Goal: Information Seeking & Learning: Learn about a topic

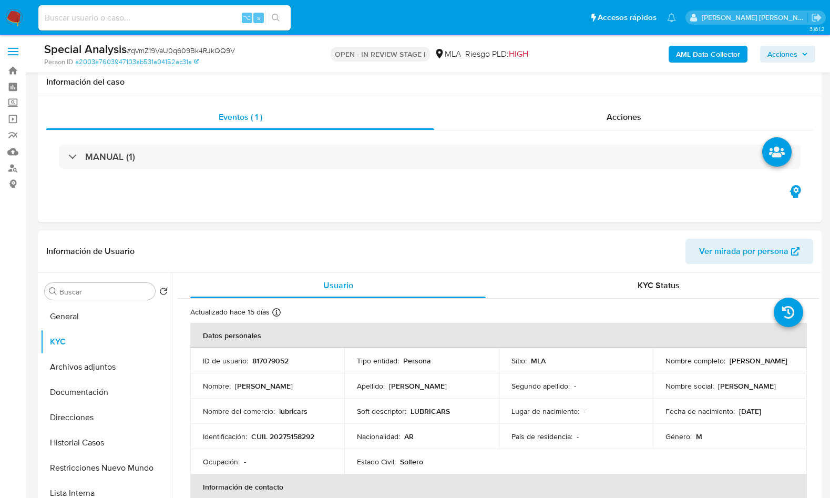
select select "10"
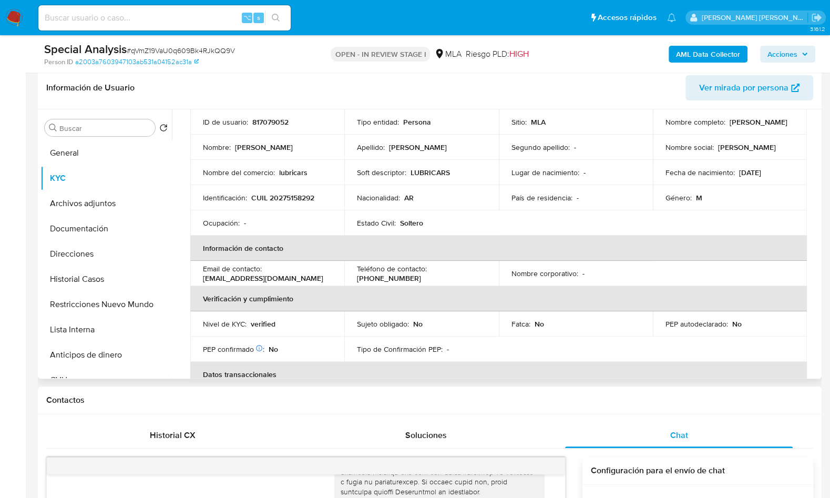
scroll to position [49, 0]
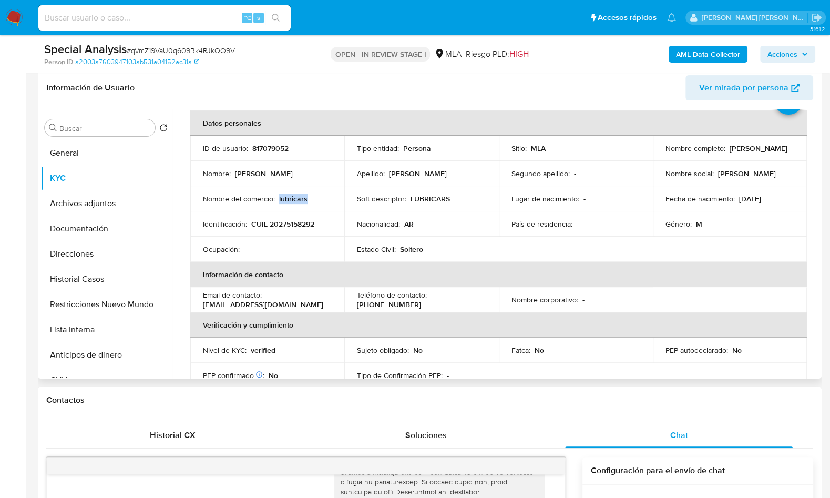
drag, startPoint x: 278, startPoint y: 198, endPoint x: 309, endPoint y: 198, distance: 31.0
click at [309, 198] on div "Nombre del comercio : lubricars" at bounding box center [267, 198] width 129 height 9
copy p "lubricars"
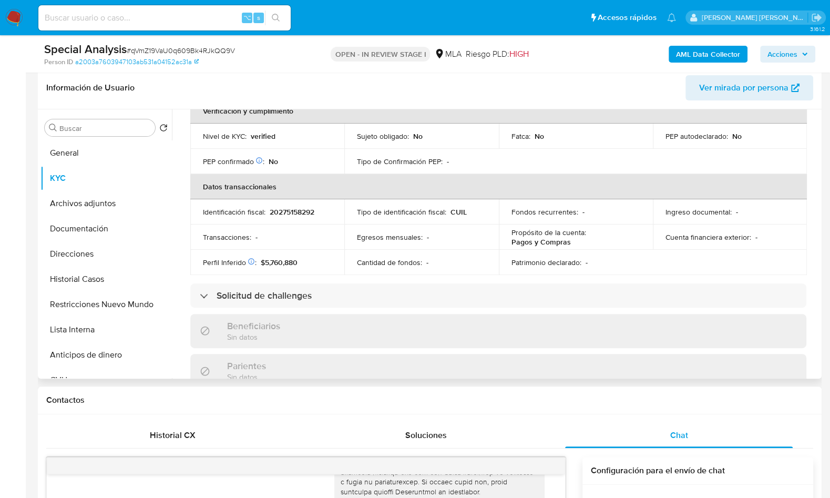
scroll to position [552, 0]
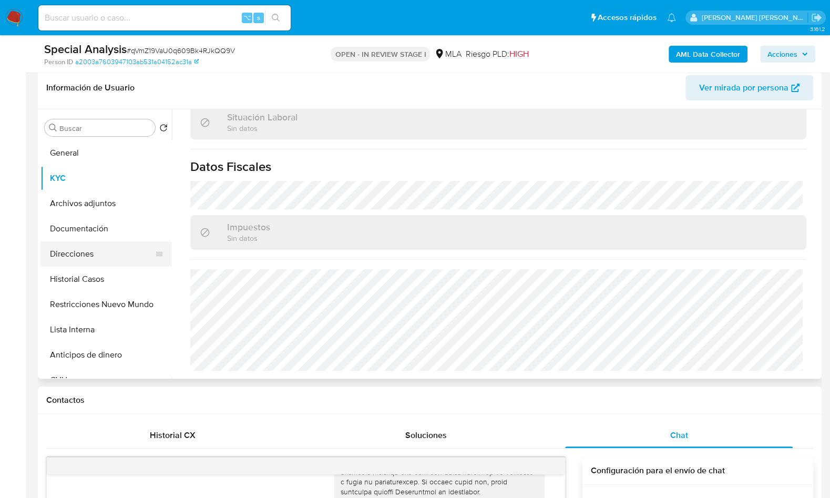
click at [90, 261] on button "Direcciones" at bounding box center [101, 253] width 123 height 25
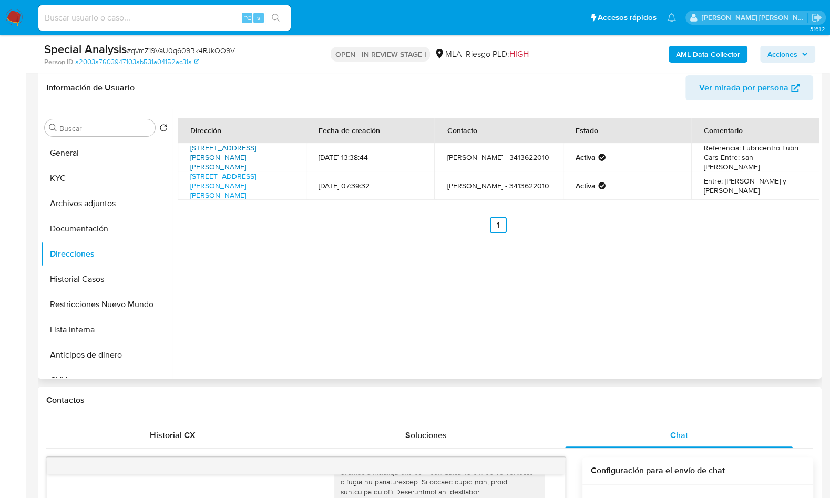
click at [245, 159] on link "Calle Emilio Zola 2222, Villa Gobernador Galvez, Santa Fe, 2124, Argentina 2222" at bounding box center [223, 156] width 66 height 29
click at [419, 270] on div "Dirección Fecha de creación Contacto Estado Comentario Calle Emilio Zola 2222, …" at bounding box center [495, 243] width 647 height 269
click at [110, 180] on button "KYC" at bounding box center [101, 178] width 123 height 25
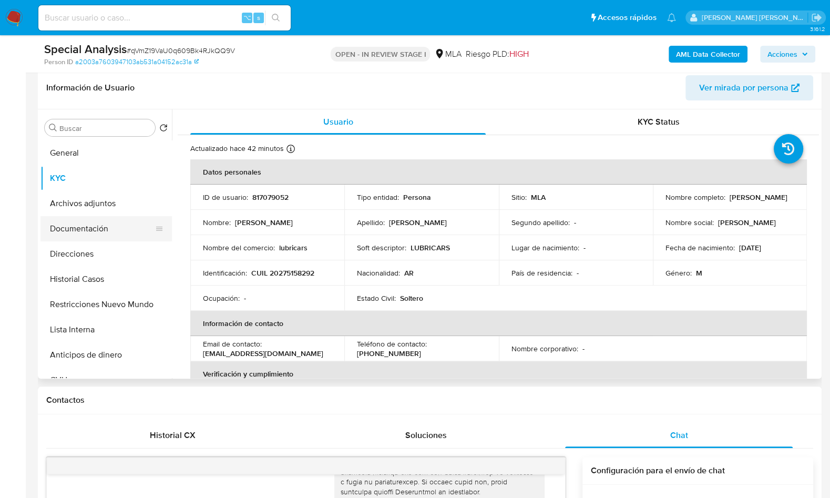
click at [100, 230] on button "Documentación" at bounding box center [101, 228] width 123 height 25
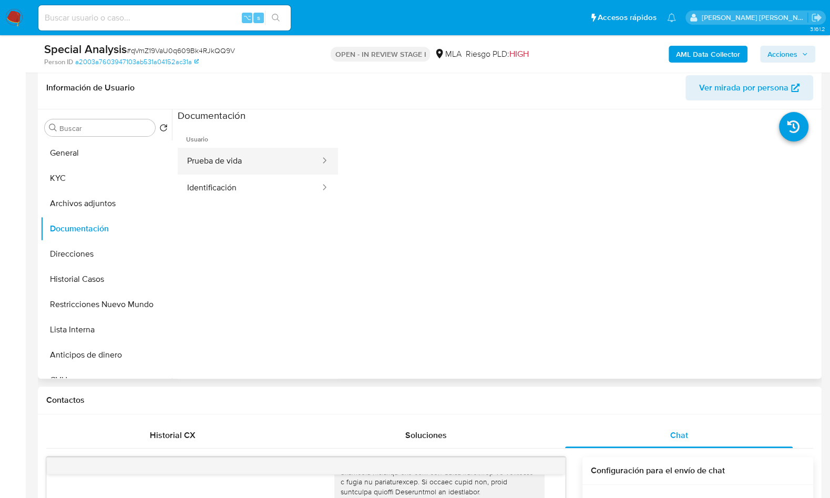
click at [240, 156] on button "Prueba de vida" at bounding box center [249, 161] width 143 height 27
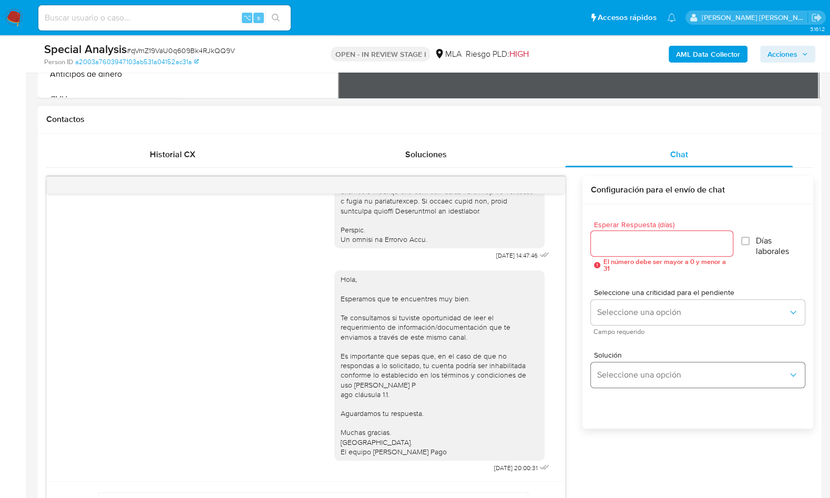
scroll to position [491, 0]
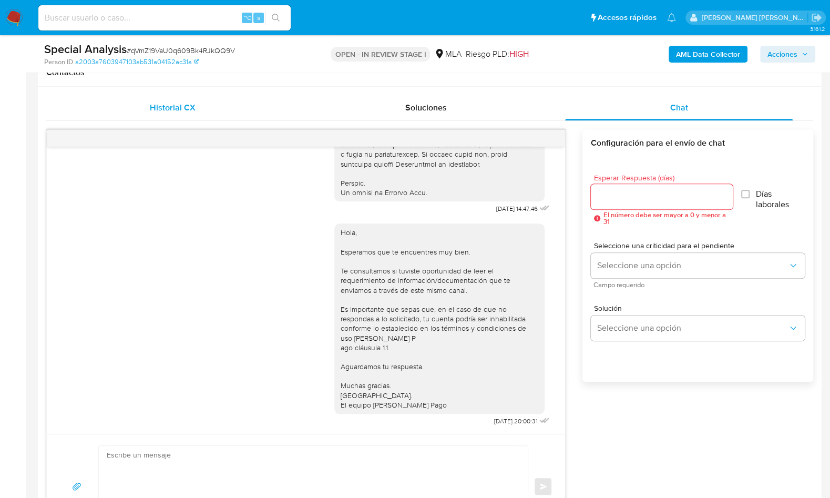
click at [176, 98] on div "Historial CX" at bounding box center [173, 107] width 228 height 25
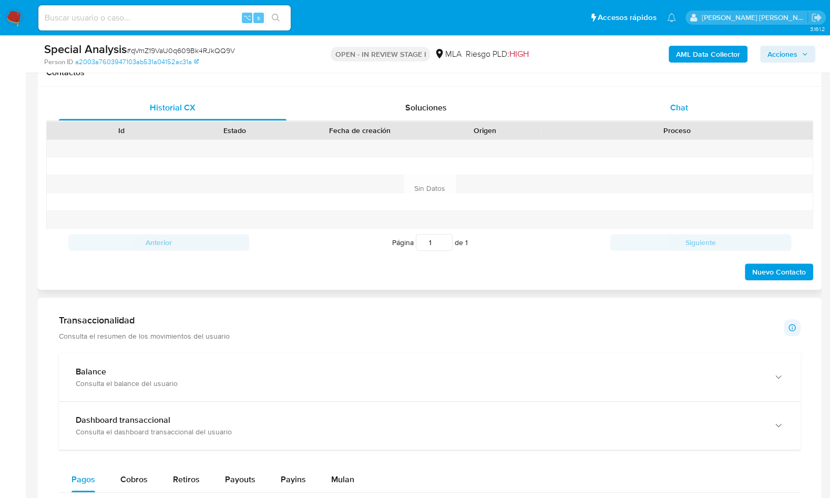
click at [720, 99] on div "Chat" at bounding box center [679, 107] width 228 height 25
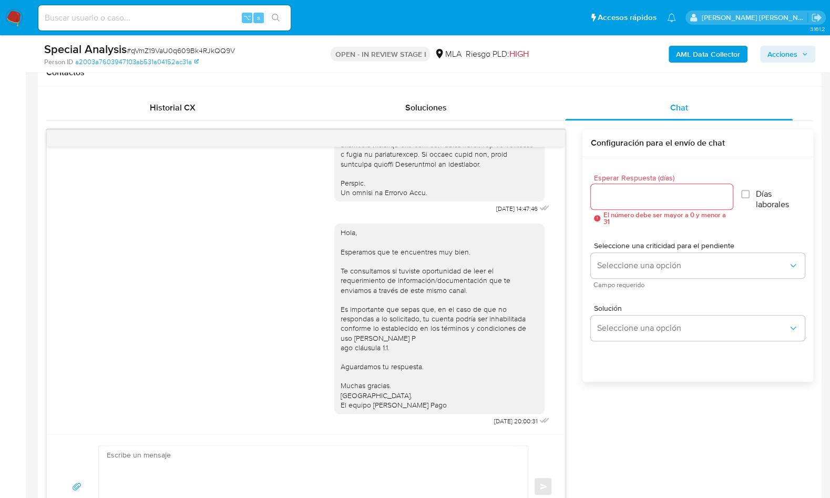
scroll to position [274, 0]
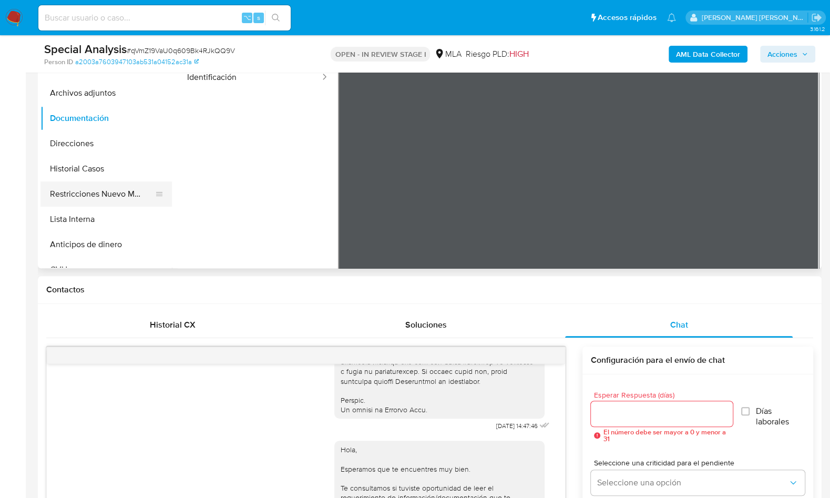
click at [146, 203] on button "Restricciones Nuevo Mundo" at bounding box center [101, 193] width 123 height 25
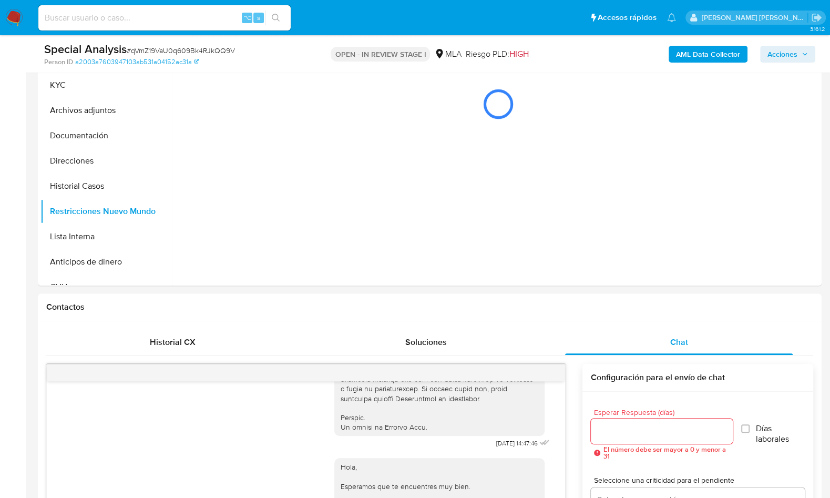
scroll to position [255, 0]
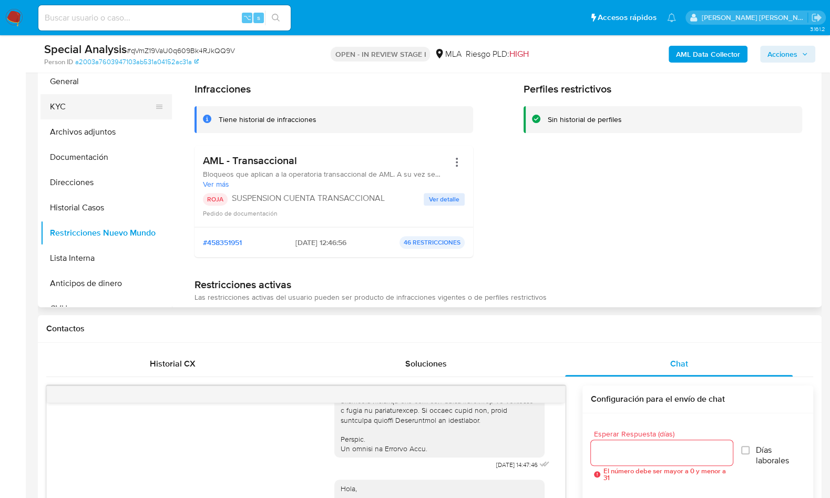
click at [85, 104] on button "KYC" at bounding box center [101, 106] width 123 height 25
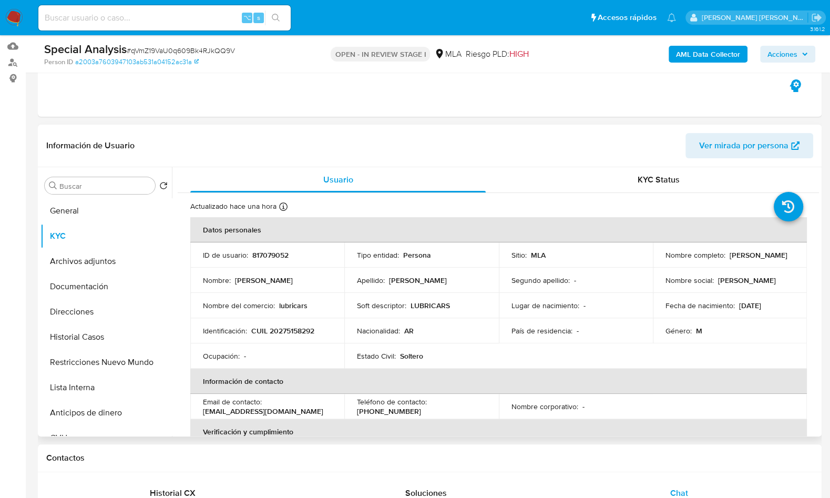
scroll to position [108, 0]
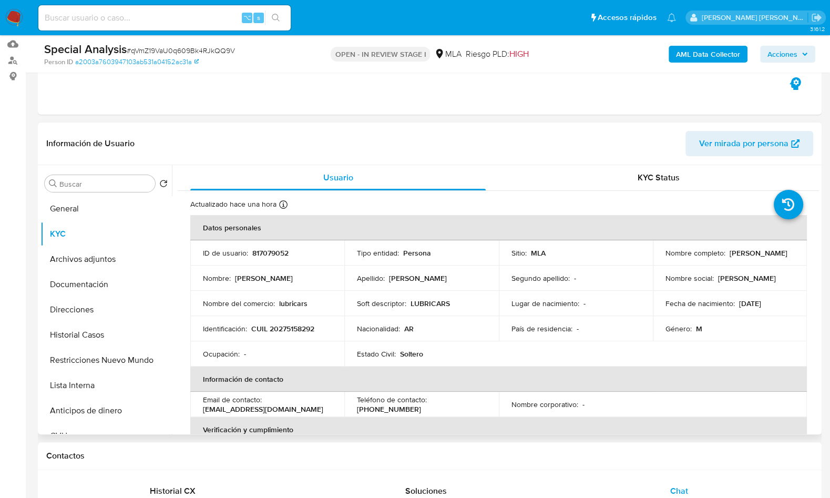
click at [273, 254] on p "817079052" at bounding box center [270, 252] width 36 height 9
copy p "817079052"
click at [85, 353] on button "Restricciones Nuevo Mundo" at bounding box center [101, 359] width 123 height 25
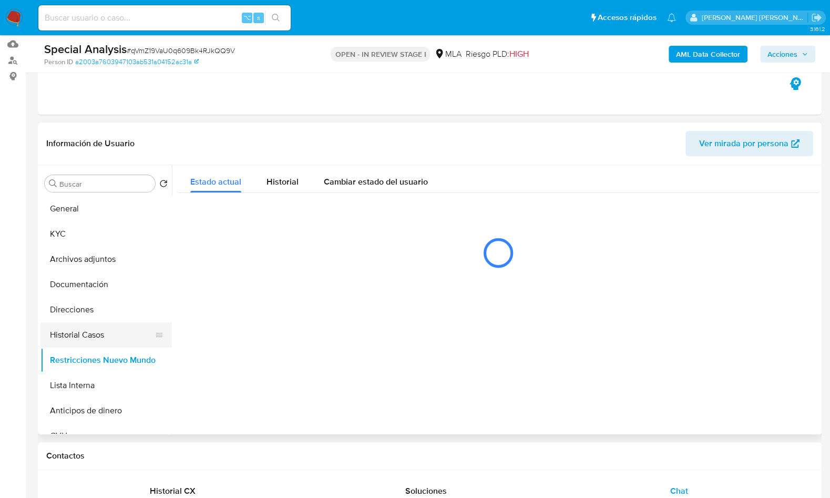
click at [92, 330] on button "Historial Casos" at bounding box center [101, 334] width 123 height 25
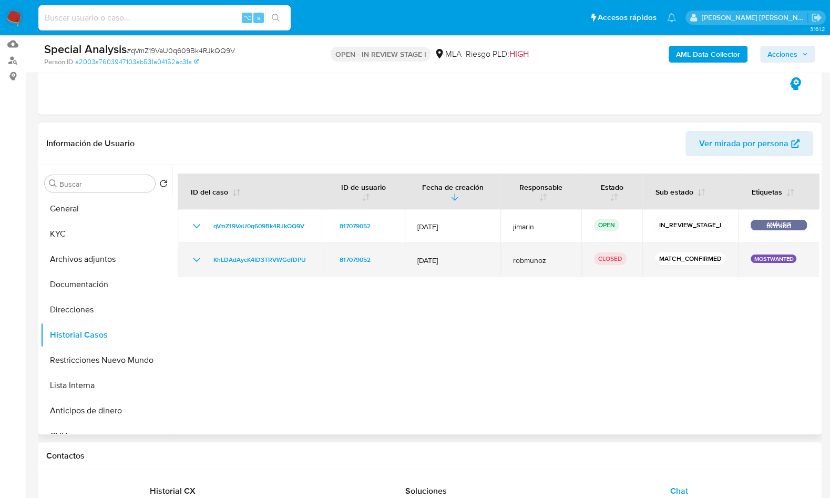
click at [196, 268] on td "KhLDAdAycK4ID3TRVWGdfDPU" at bounding box center [250, 260] width 145 height 34
click at [198, 260] on icon "Mostrar/Ocultar" at bounding box center [196, 259] width 13 height 13
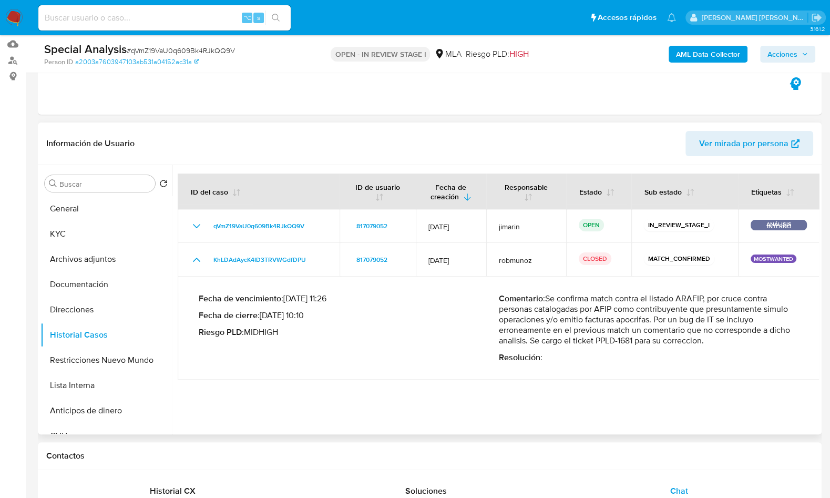
click at [634, 394] on div at bounding box center [495, 299] width 647 height 269
click at [616, 412] on div at bounding box center [495, 299] width 647 height 269
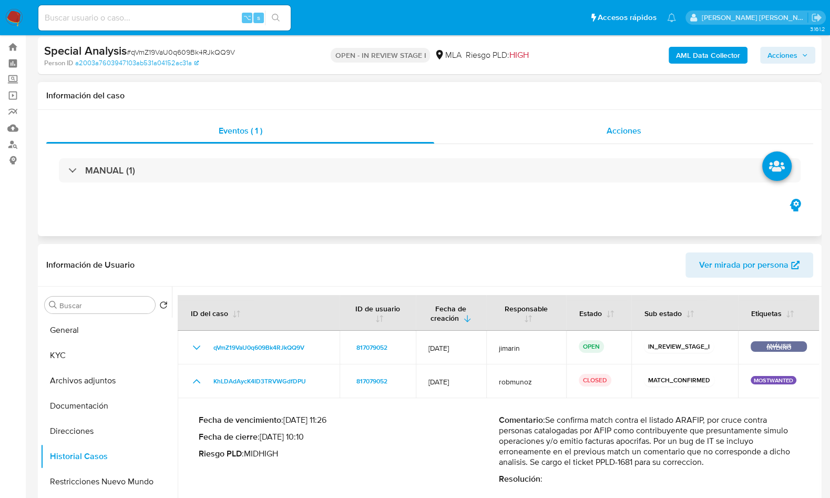
scroll to position [13, 0]
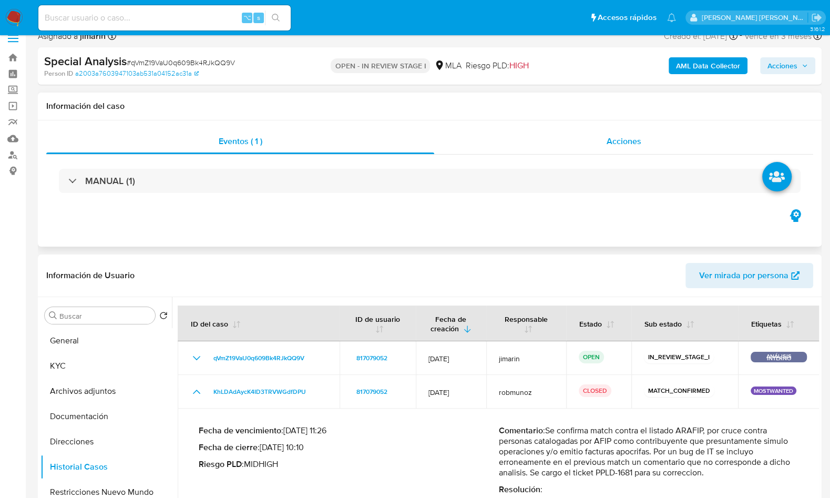
click at [608, 142] on span "Acciones" at bounding box center [623, 141] width 35 height 12
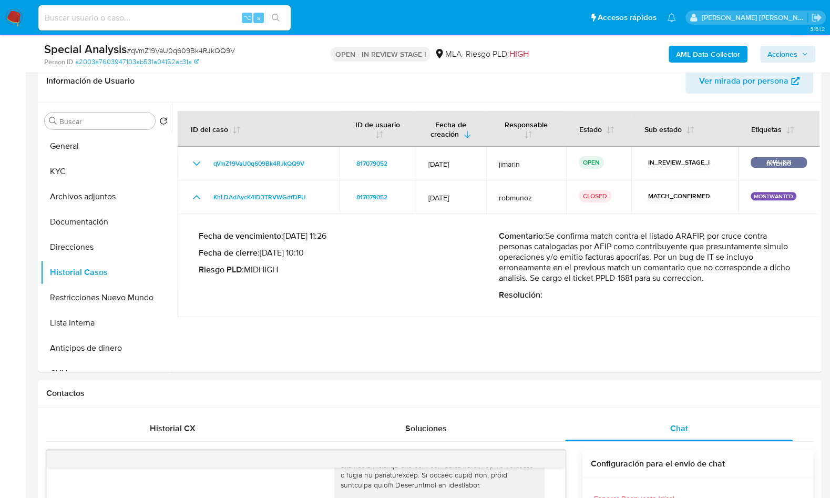
scroll to position [228, 0]
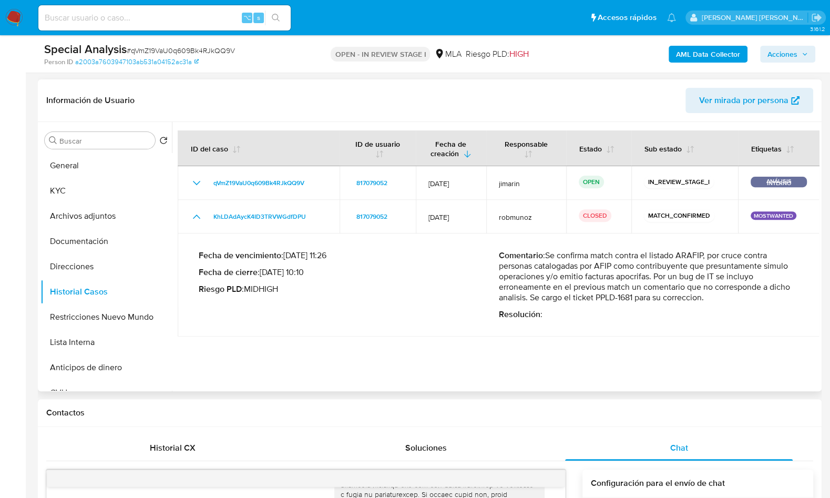
click at [580, 358] on div at bounding box center [495, 256] width 647 height 269
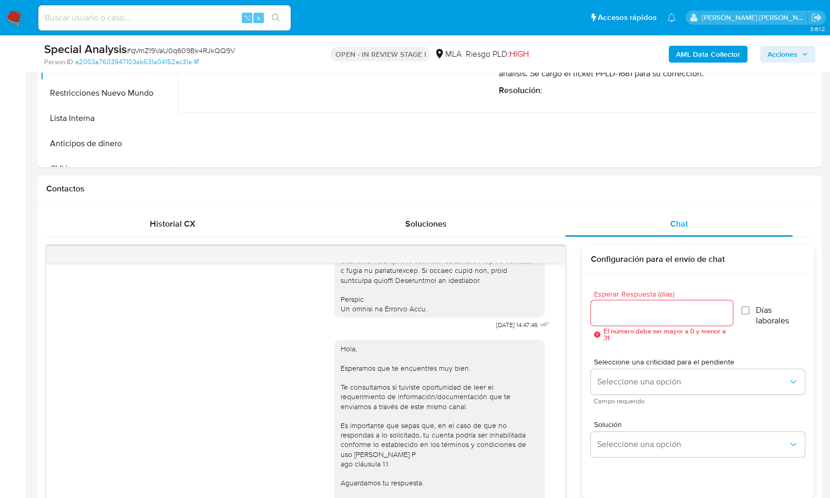
scroll to position [443, 0]
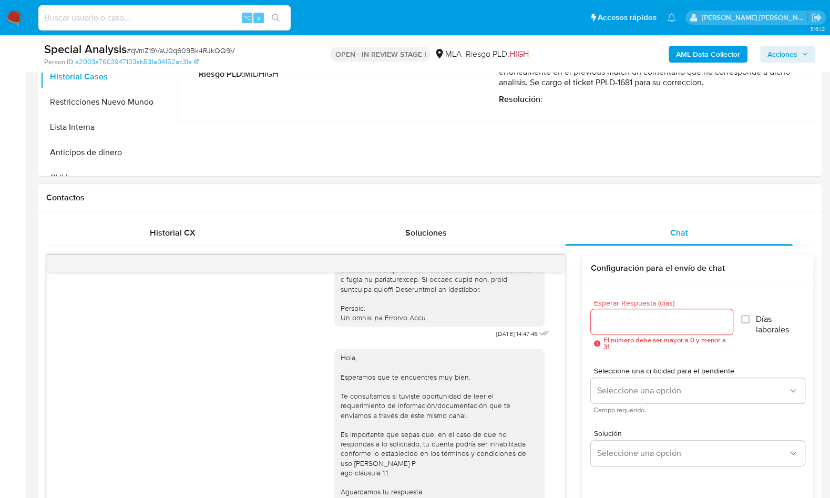
click at [219, 214] on div "Historial CX Soluciones Chat Id Estado Fecha de creación Origen Proceso Anterio…" at bounding box center [430, 442] width 784 height 460
click at [215, 226] on div "Historial CX" at bounding box center [173, 232] width 228 height 25
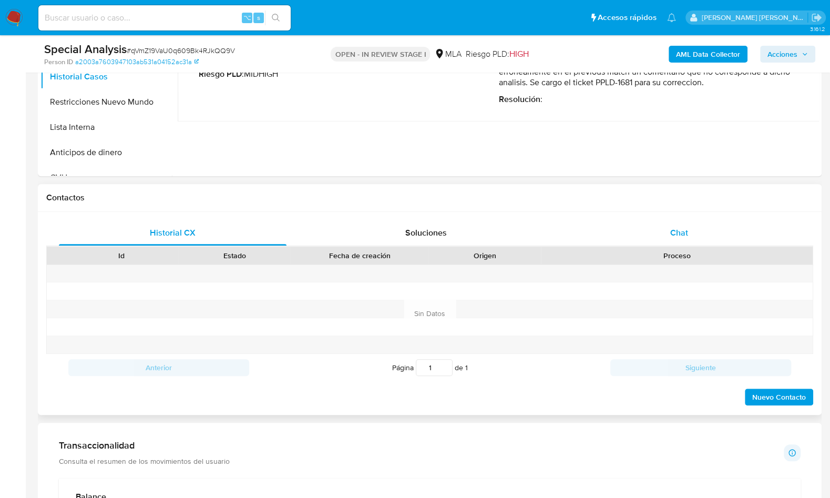
click at [703, 235] on div "Chat" at bounding box center [679, 232] width 228 height 25
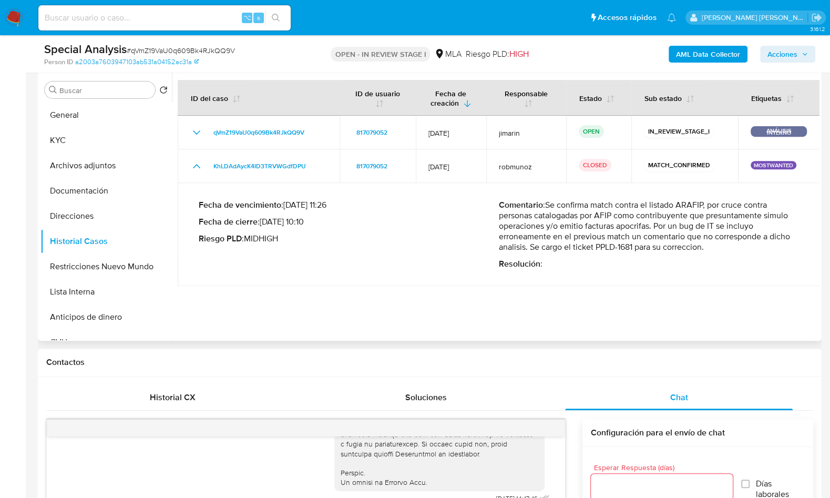
scroll to position [250, 0]
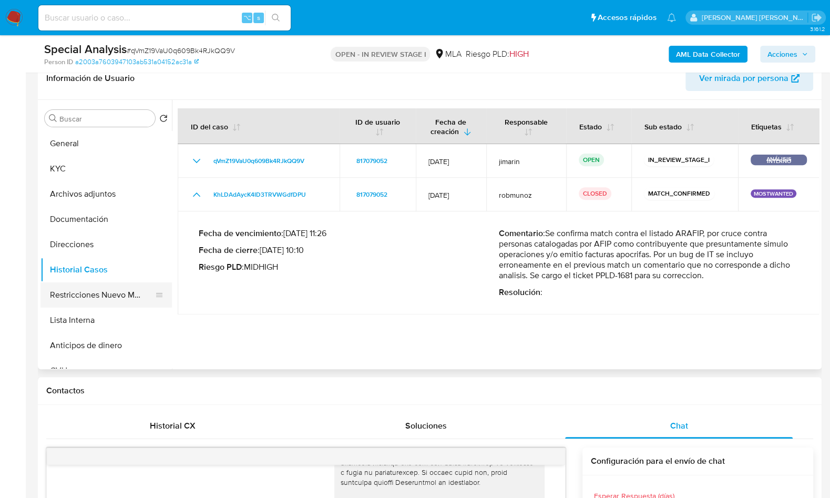
click at [78, 301] on button "Restricciones Nuevo Mundo" at bounding box center [101, 294] width 123 height 25
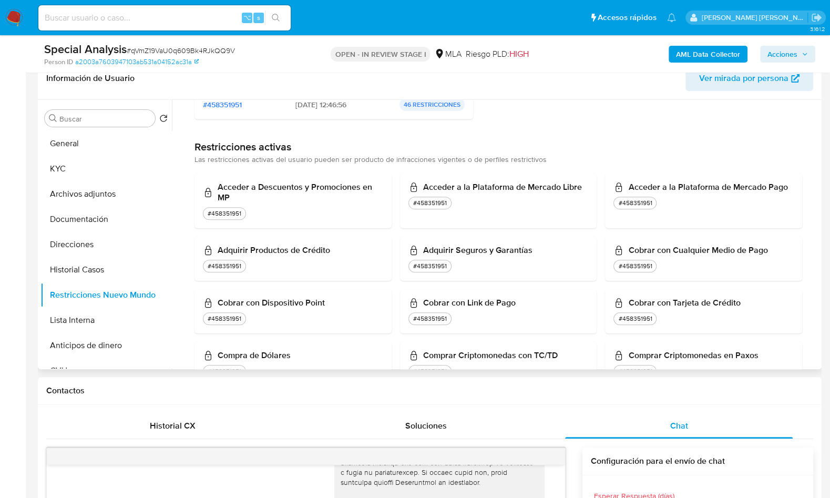
scroll to position [0, 0]
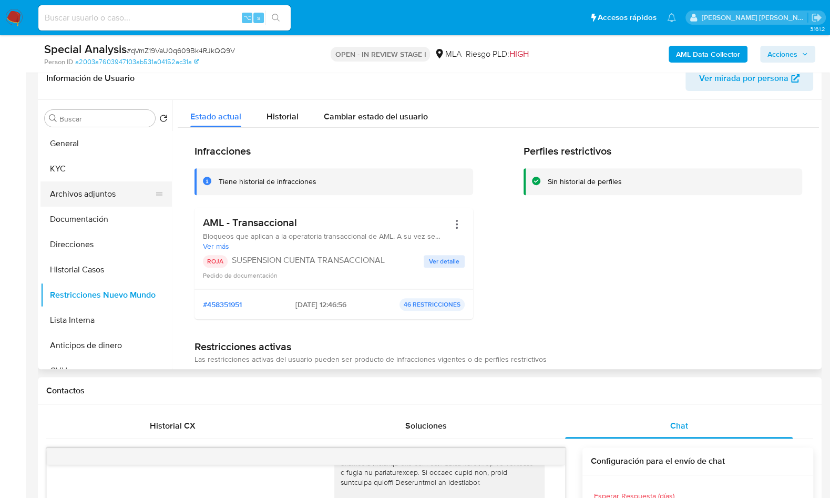
click at [84, 181] on button "Archivos adjuntos" at bounding box center [101, 193] width 123 height 25
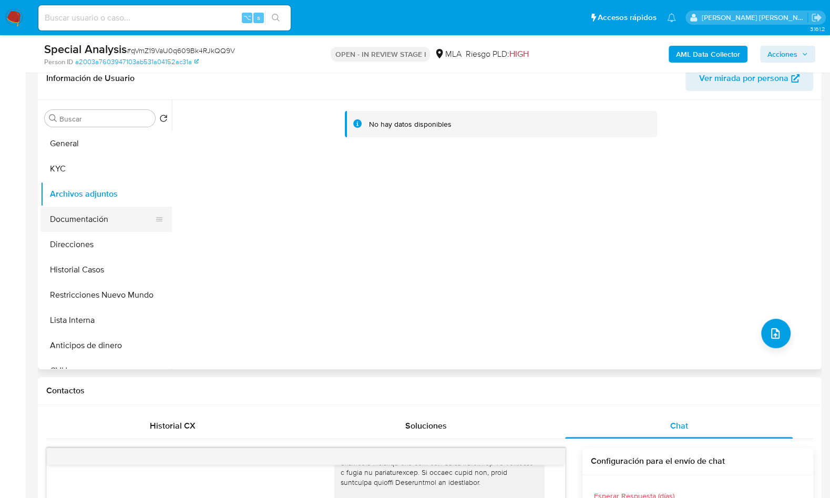
click at [80, 215] on button "Documentación" at bounding box center [101, 219] width 123 height 25
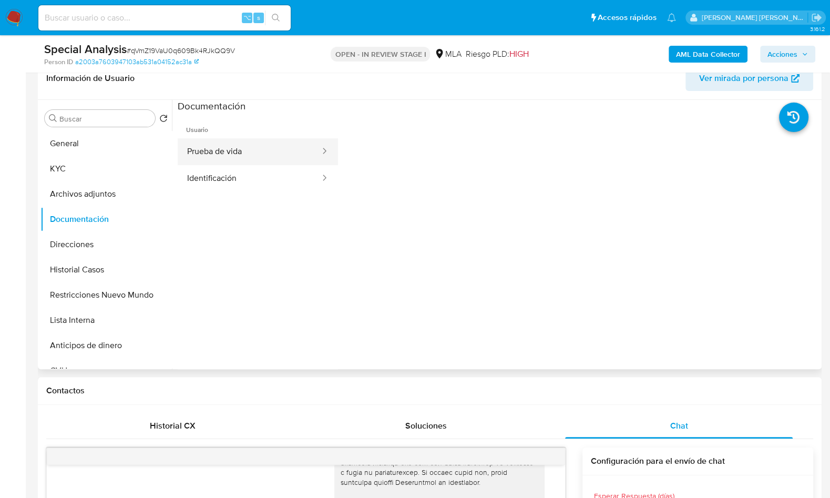
click at [275, 147] on button "Prueba de vida" at bounding box center [249, 151] width 143 height 27
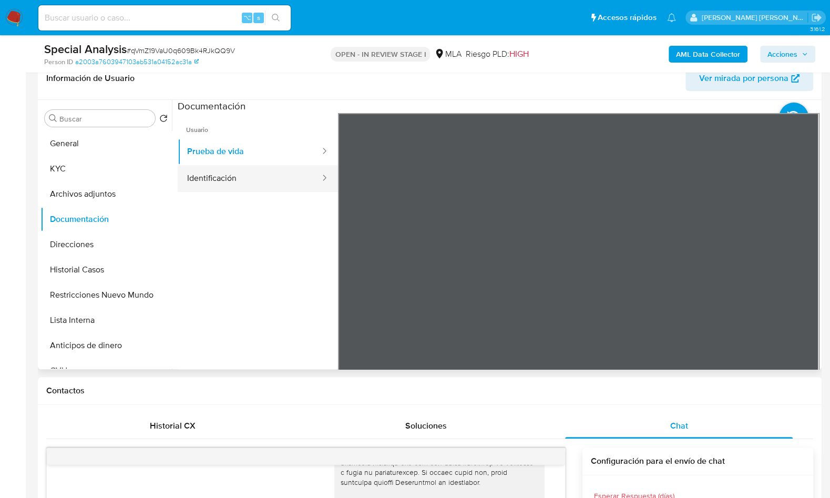
click at [252, 176] on button "Identificación" at bounding box center [249, 178] width 143 height 27
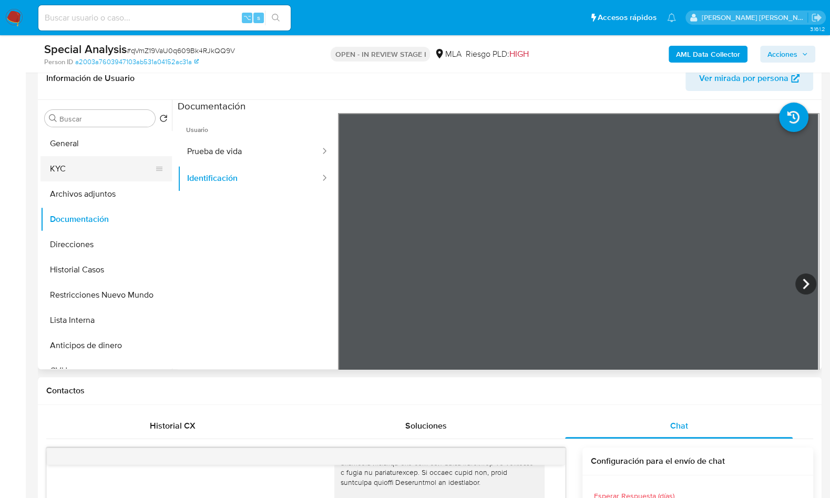
click at [75, 159] on button "KYC" at bounding box center [101, 168] width 123 height 25
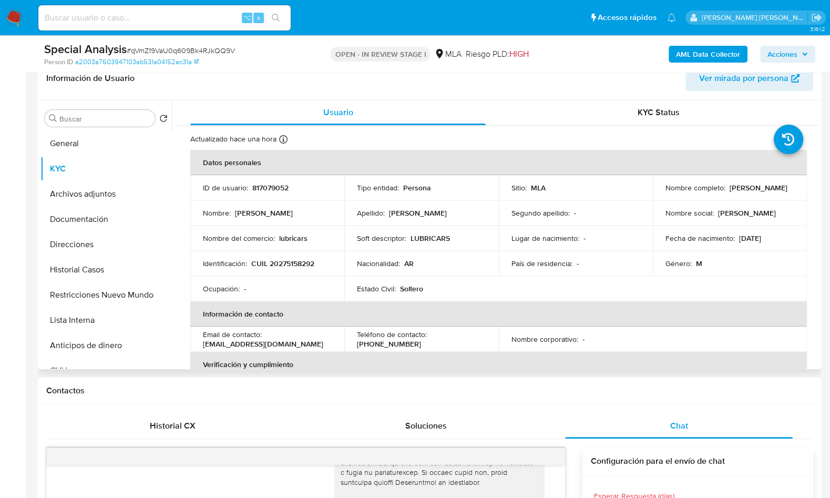
click at [282, 261] on p "CUIL 20275158292" at bounding box center [282, 263] width 63 height 9
copy p "20275158292"
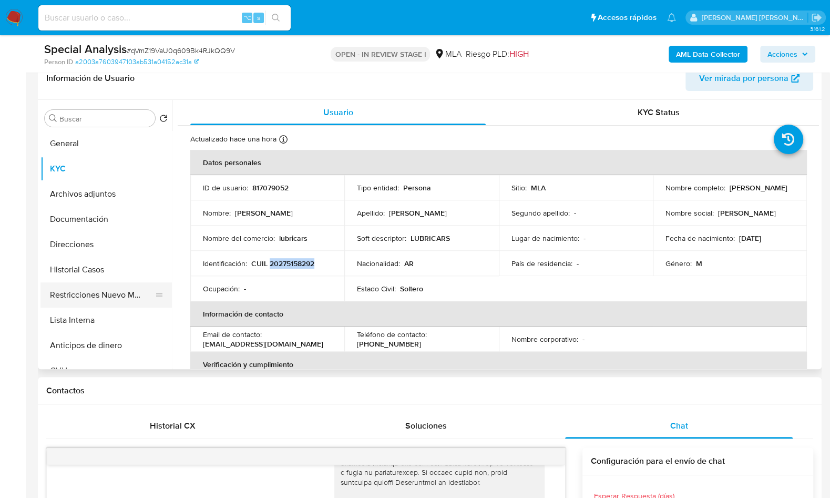
click at [131, 298] on button "Restricciones Nuevo Mundo" at bounding box center [101, 294] width 123 height 25
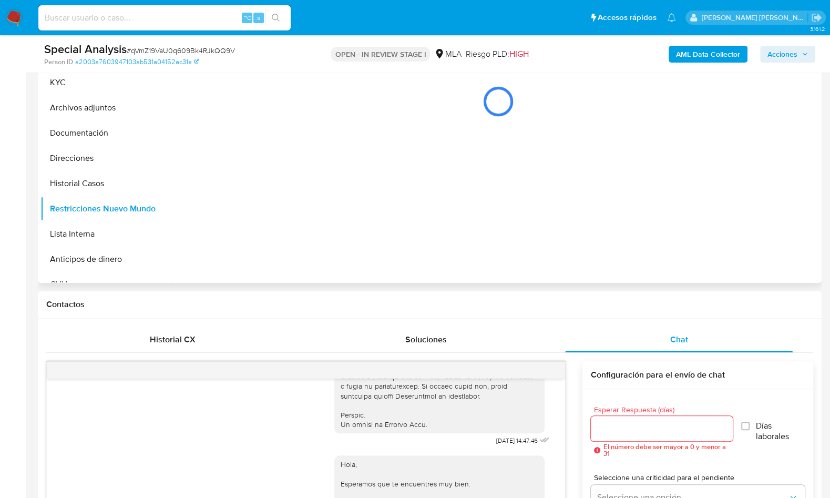
scroll to position [334, 0]
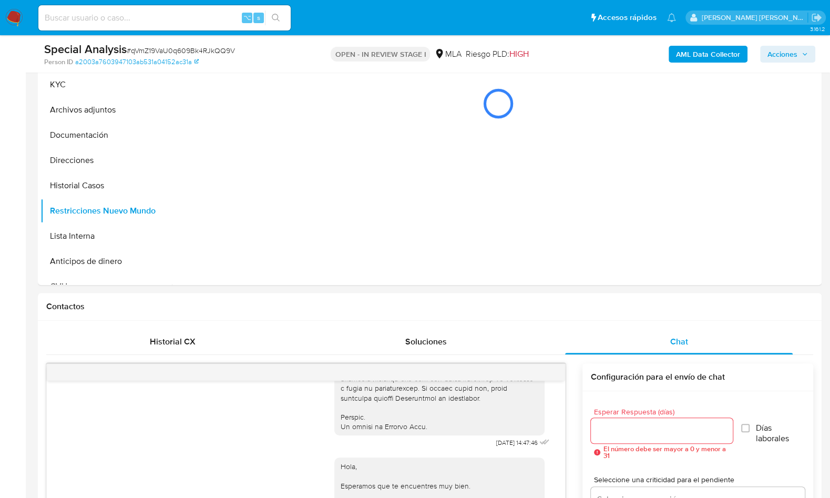
click at [697, 53] on b "AML Data Collector" at bounding box center [708, 54] width 64 height 17
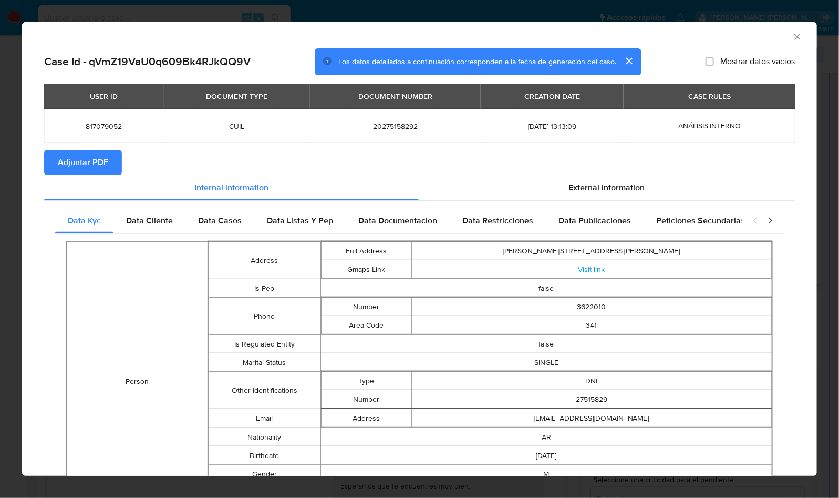
click at [102, 160] on span "Adjuntar PDF" at bounding box center [83, 162] width 50 height 23
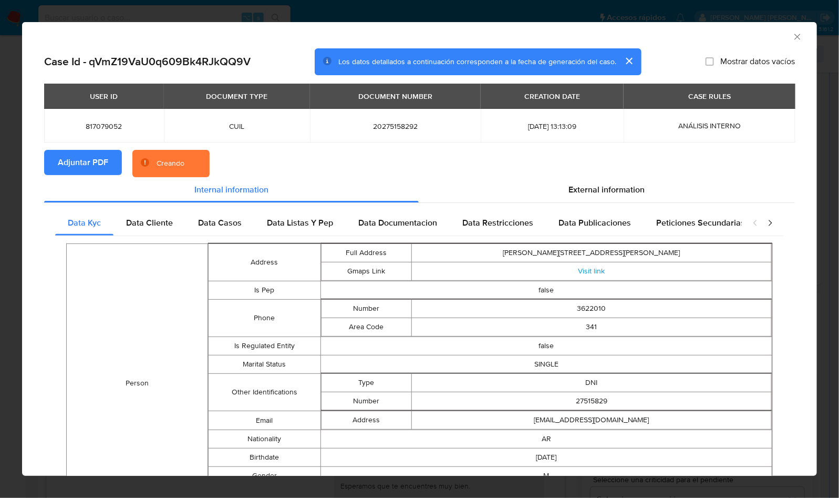
click at [561, 159] on section "Adjuntar PDF Creando" at bounding box center [419, 163] width 751 height 27
click at [749, 40] on div "AML Data Collector" at bounding box center [410, 35] width 763 height 12
click at [623, 186] on span "External information" at bounding box center [607, 189] width 76 height 12
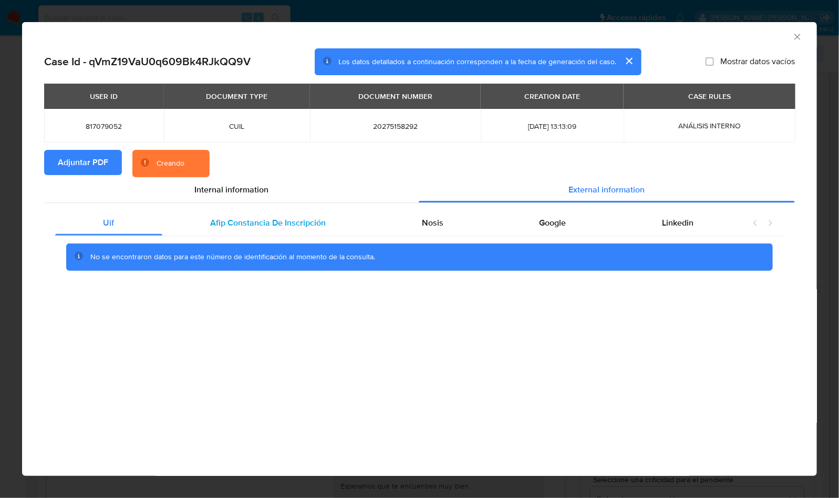
click at [272, 228] on span "Afip Constancia De Inscripción" at bounding box center [268, 223] width 116 height 12
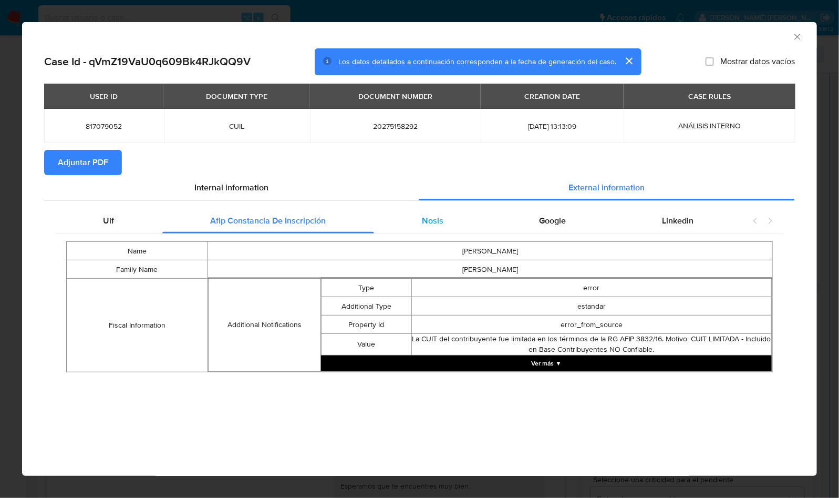
click at [437, 228] on div "Nosis" at bounding box center [433, 220] width 118 height 25
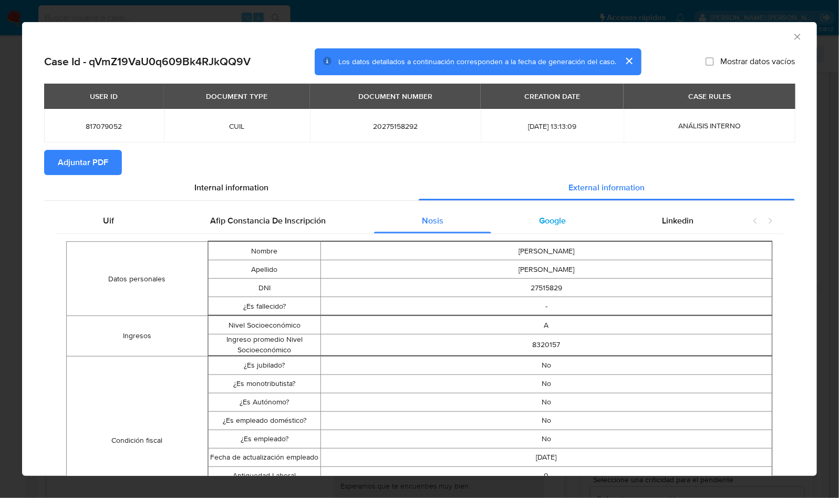
click at [557, 225] on span "Google" at bounding box center [553, 220] width 27 height 12
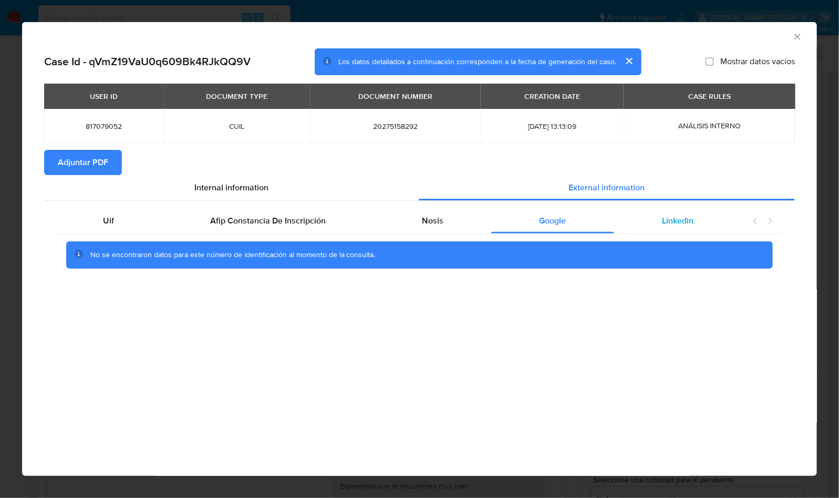
click at [719, 226] on div "Linkedin" at bounding box center [678, 220] width 128 height 25
click at [777, 225] on div "closure-recommendation-modal" at bounding box center [763, 220] width 42 height 25
click at [799, 29] on div "AML Data Collector" at bounding box center [419, 35] width 795 height 26
click at [797, 33] on icon "Cerrar ventana" at bounding box center [797, 37] width 11 height 11
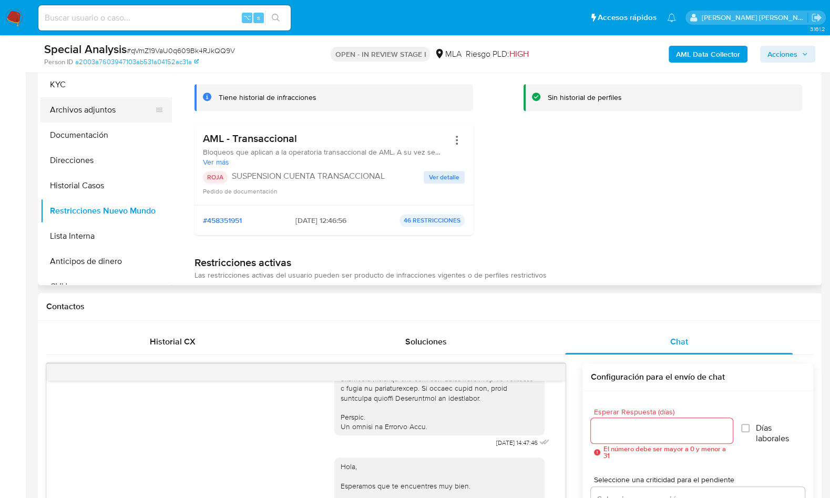
click at [86, 107] on button "Archivos adjuntos" at bounding box center [101, 109] width 123 height 25
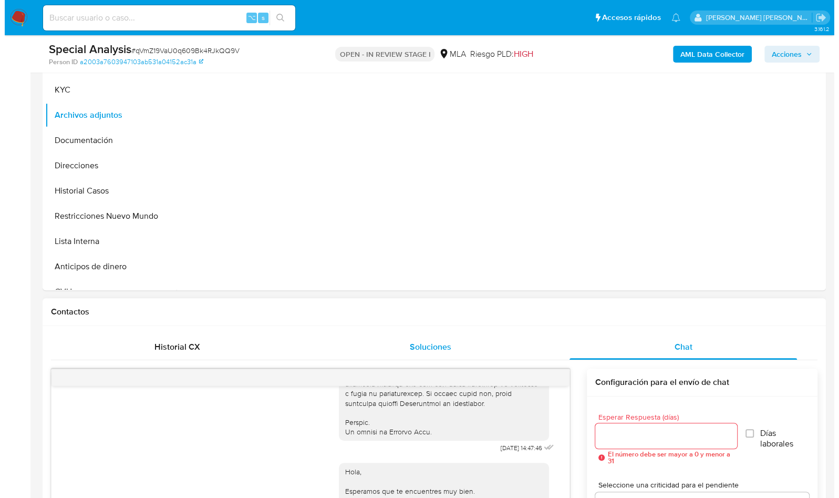
scroll to position [316, 0]
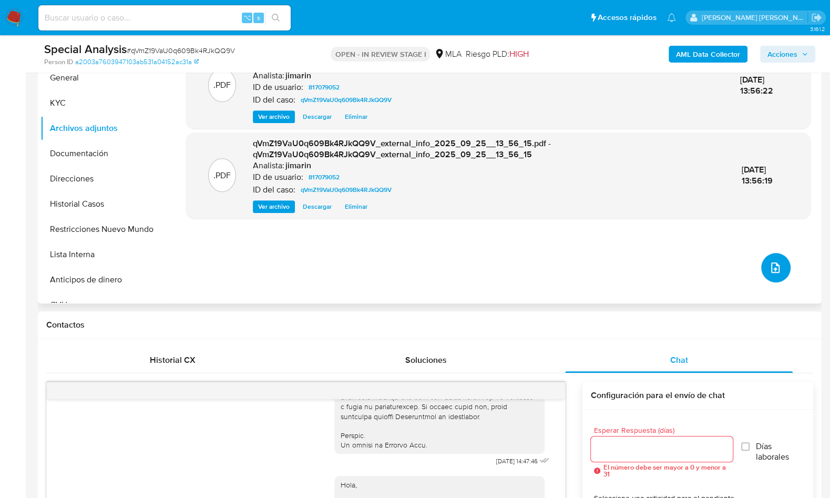
click at [775, 274] on button "upload-file" at bounding box center [775, 267] width 29 height 29
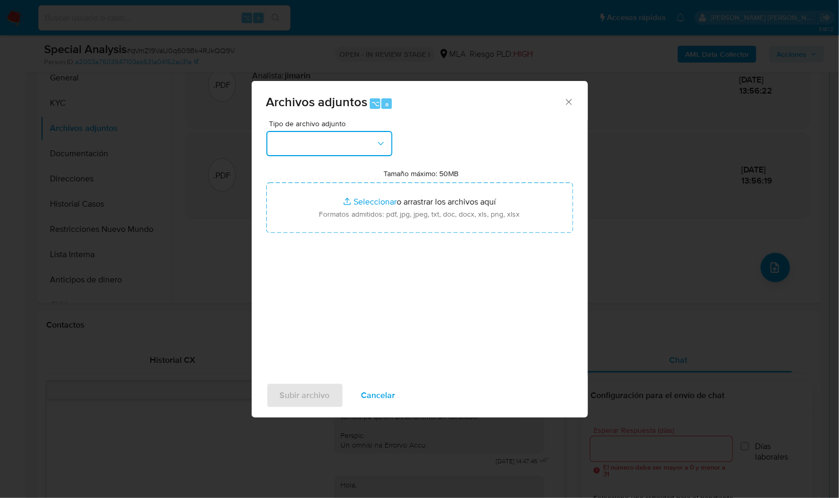
click at [304, 143] on button "button" at bounding box center [329, 143] width 126 height 25
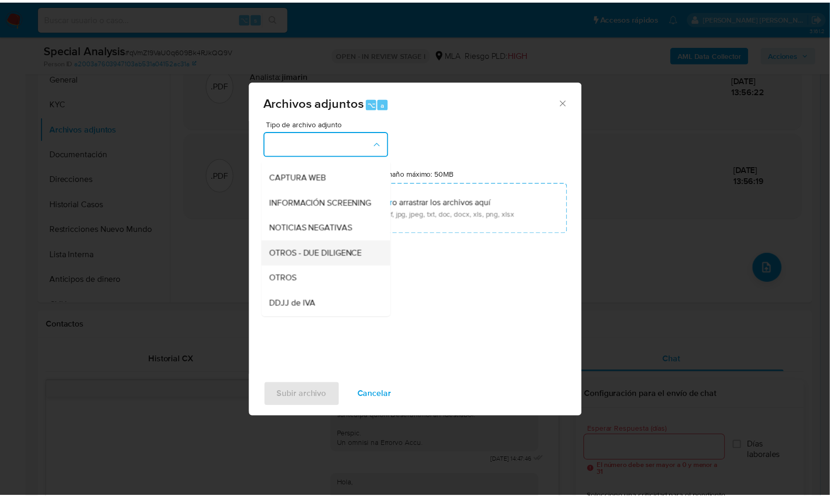
scroll to position [100, 0]
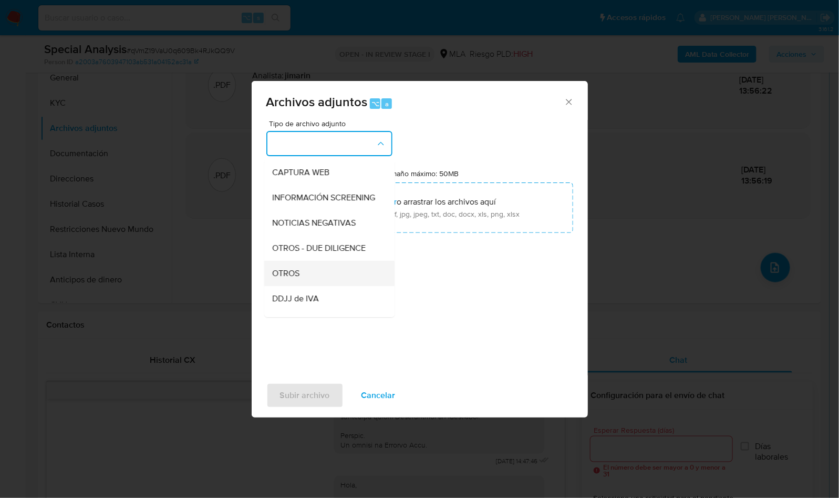
click at [305, 280] on div "OTROS" at bounding box center [326, 273] width 107 height 25
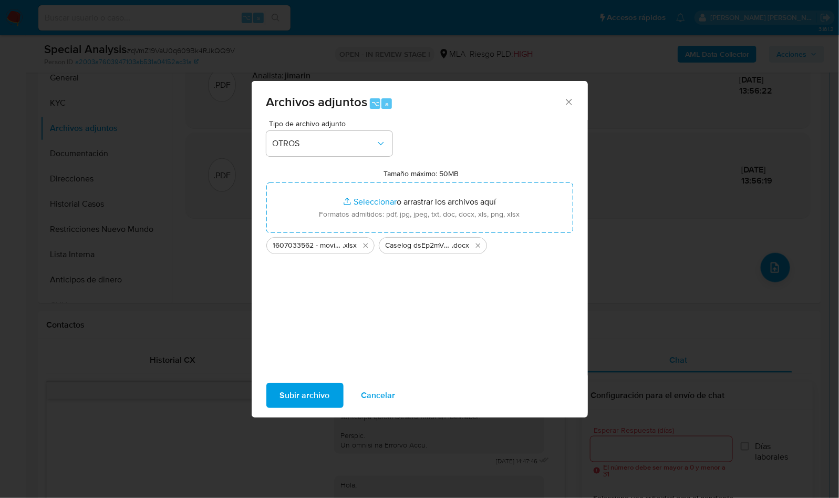
click at [303, 395] on span "Subir archivo" at bounding box center [305, 395] width 50 height 23
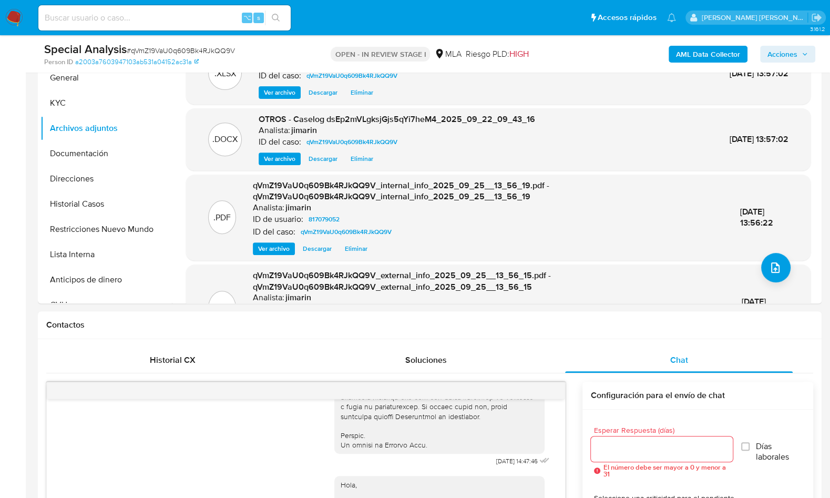
click at [792, 57] on span "Acciones" at bounding box center [782, 54] width 30 height 17
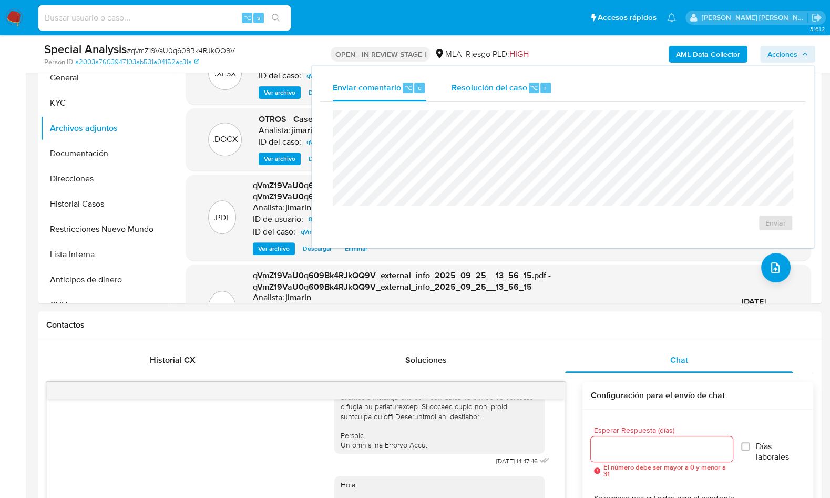
click at [496, 97] on div "Resolución del caso ⌥ r" at bounding box center [501, 87] width 100 height 27
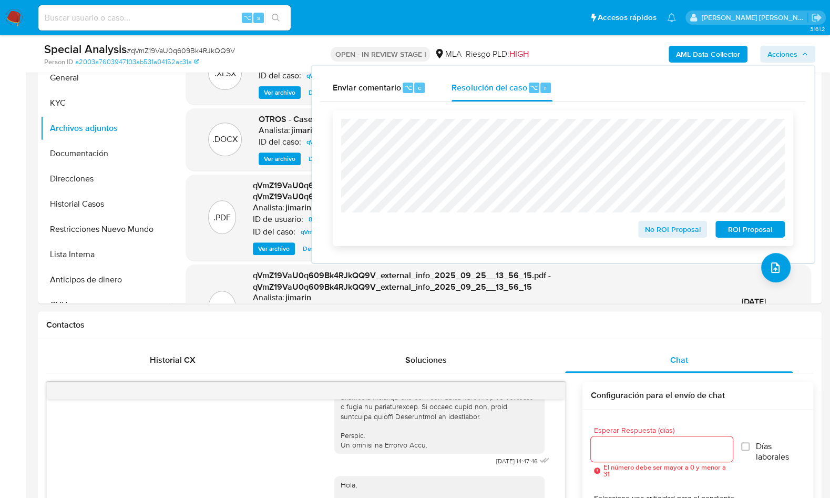
click at [755, 235] on span "ROI Proposal" at bounding box center [750, 229] width 55 height 15
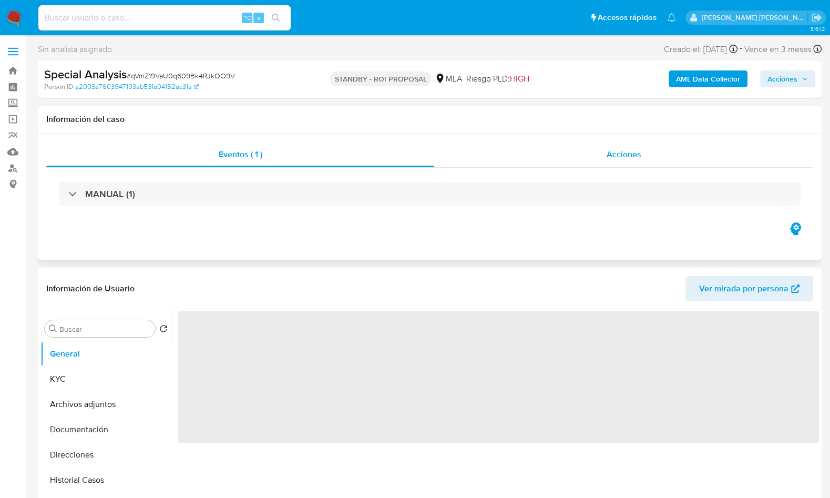
select select "10"
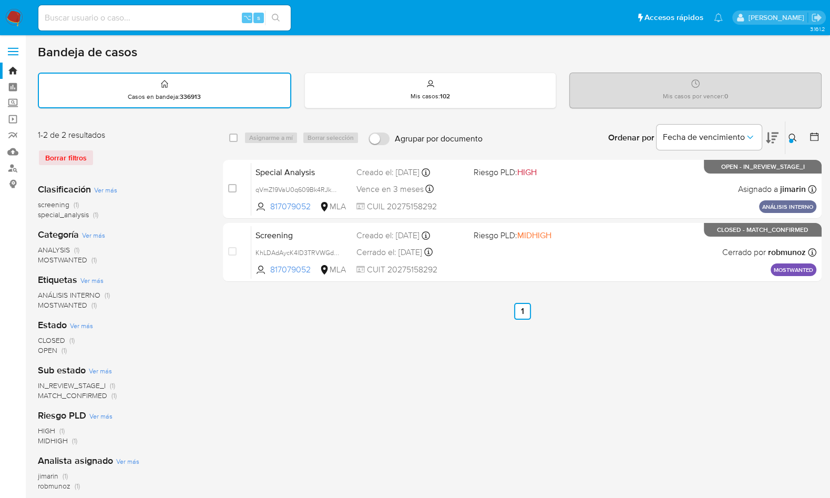
click at [788, 135] on icon at bounding box center [792, 137] width 8 height 8
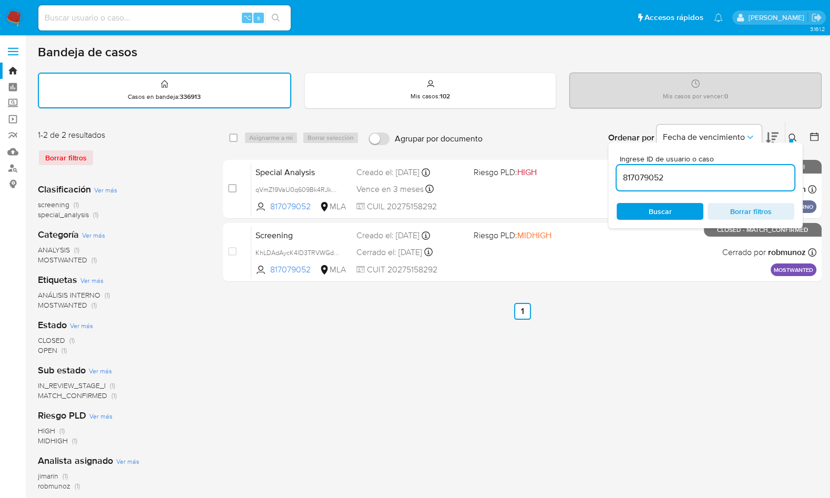
click at [726, 179] on input "817079052" at bounding box center [705, 178] width 178 height 14
type input "775108744"
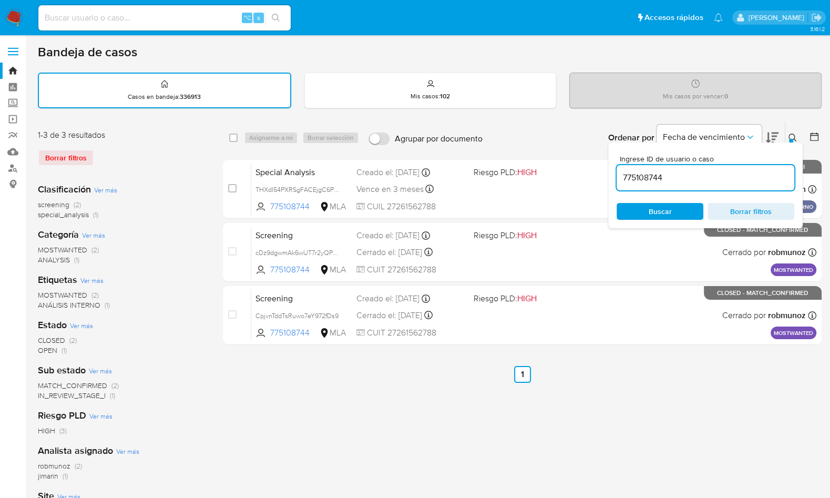
click at [793, 137] on icon at bounding box center [792, 137] width 8 height 8
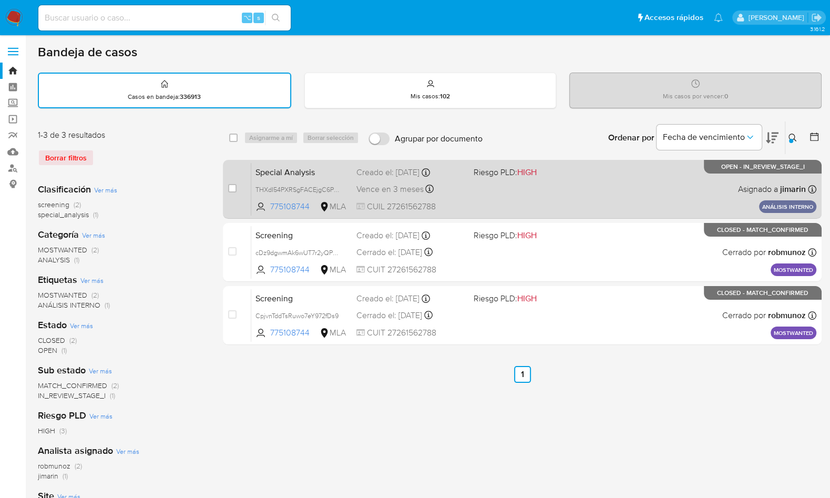
click at [604, 187] on div "Special Analysis THXdI54PXRSgFACEjgC6PhDL 775108744 MLA Riesgo PLD: HIGH Creado…" at bounding box center [533, 188] width 565 height 53
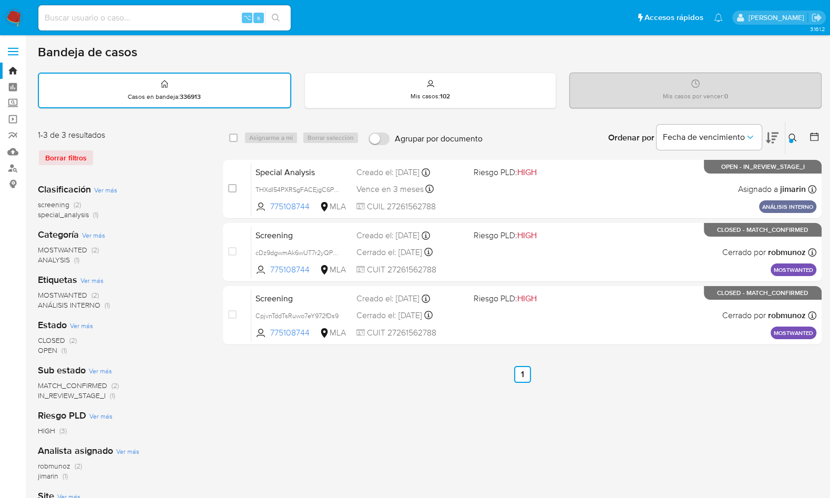
click at [16, 23] on img at bounding box center [14, 18] width 18 height 18
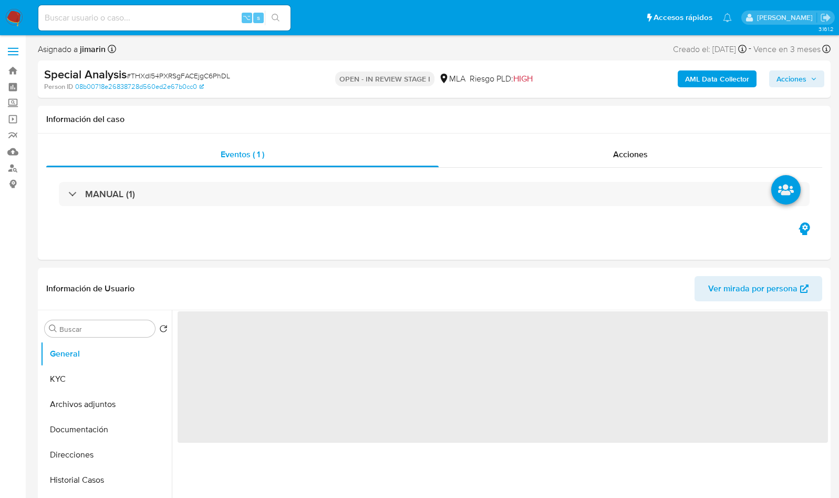
select select "10"
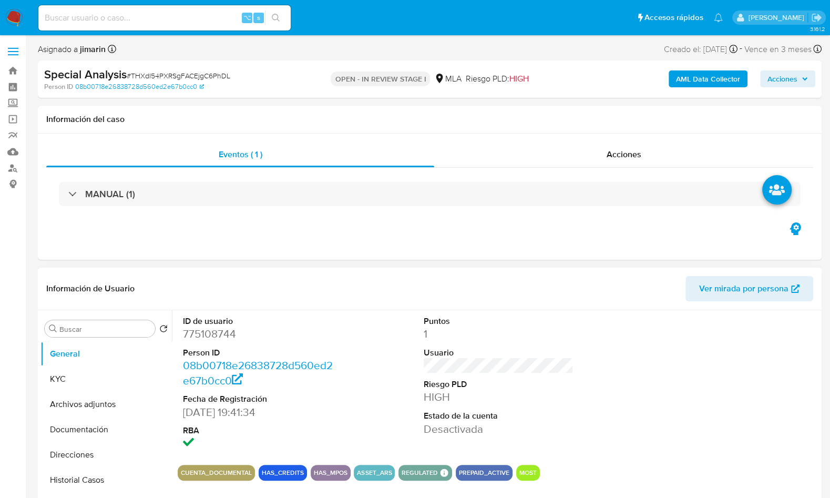
click at [232, 326] on dd "775108744" at bounding box center [258, 333] width 150 height 15
click at [230, 328] on dd "775108744" at bounding box center [258, 333] width 150 height 15
click at [222, 335] on dd "775108744" at bounding box center [258, 333] width 150 height 15
click at [156, 68] on div "Special Analysis # THXdI54PXRSgFACEjgC6PhDL" at bounding box center [170, 75] width 253 height 16
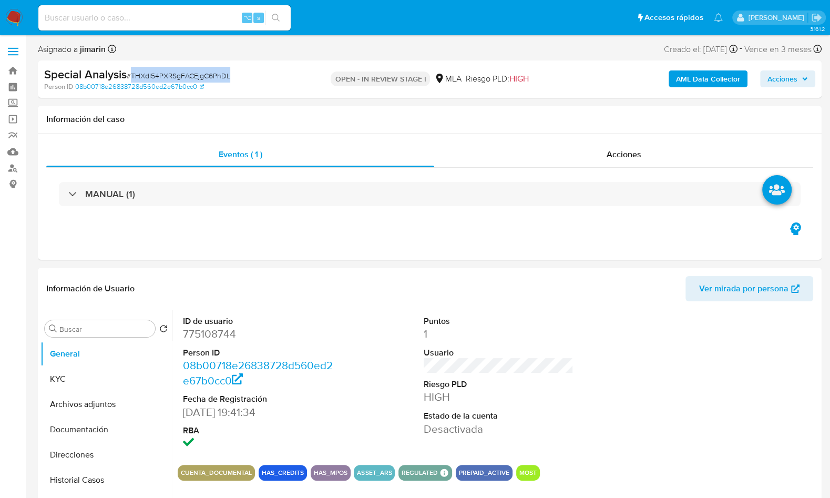
click at [156, 68] on div "Special Analysis # THXdI54PXRSgFACEjgC6PhDL" at bounding box center [170, 75] width 253 height 16
copy span "THXdI54PXRSgFACEjgC6PhDL"
click at [224, 340] on dd "775108744" at bounding box center [258, 333] width 150 height 15
click at [224, 339] on dd "775108744" at bounding box center [258, 333] width 150 height 15
copy dd "775108744"
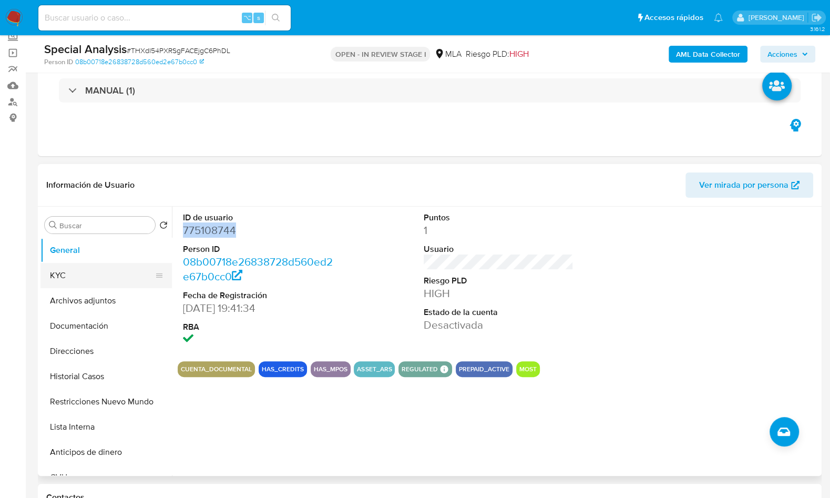
click at [86, 284] on button "KYC" at bounding box center [101, 275] width 123 height 25
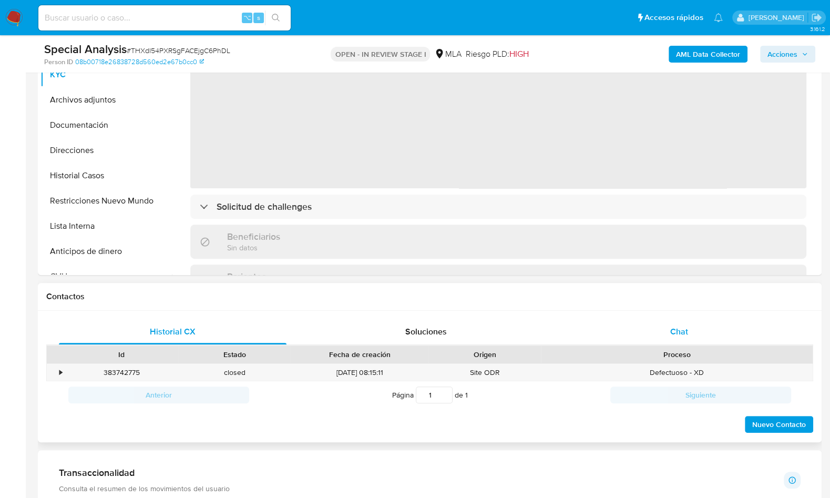
click at [658, 331] on div "Chat" at bounding box center [679, 331] width 228 height 25
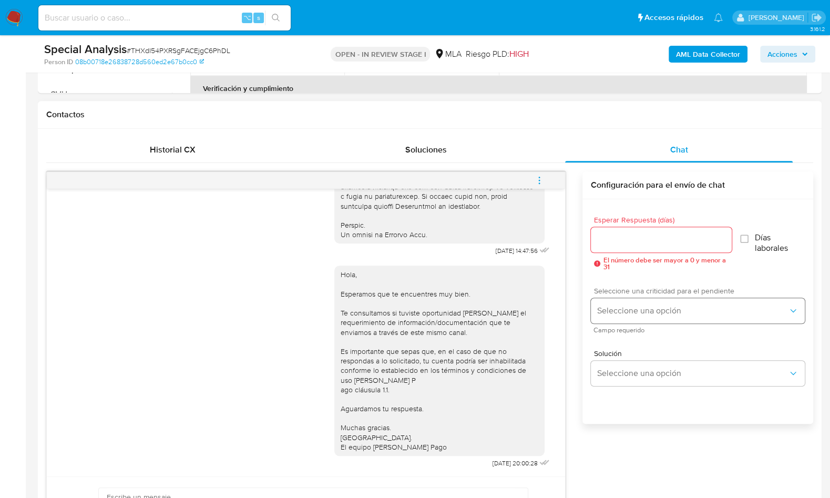
scroll to position [450, 0]
click at [547, 178] on button "menu-action" at bounding box center [539, 179] width 35 height 25
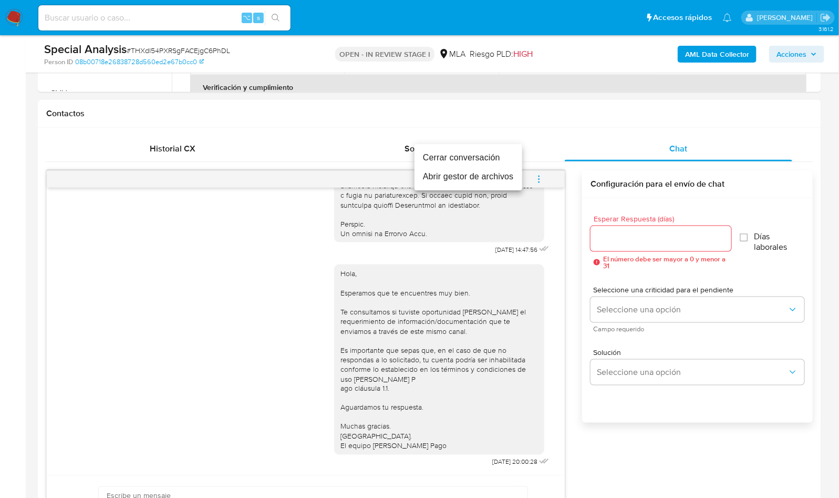
click at [463, 154] on li "Cerrar conversación" at bounding box center [469, 157] width 108 height 19
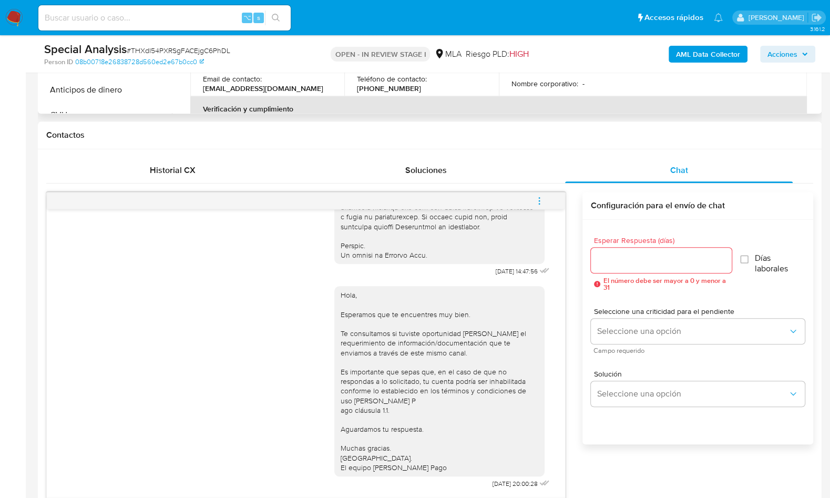
scroll to position [239, 0]
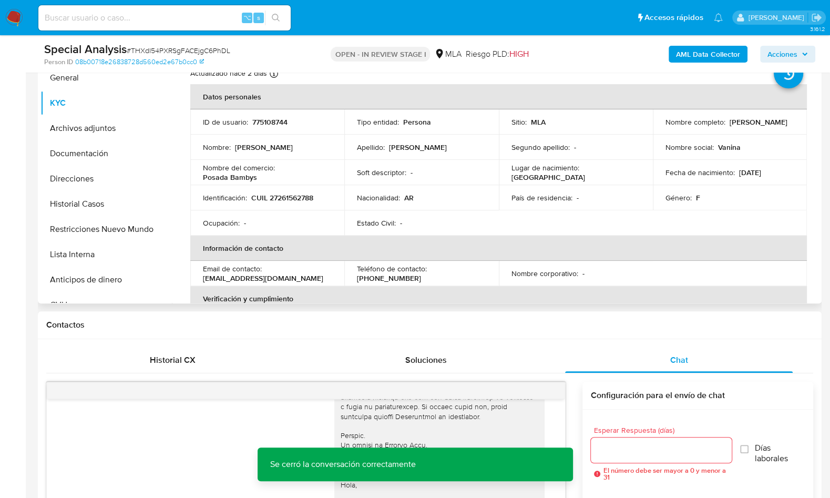
click at [277, 191] on td "Identificación : CUIL 27261562788" at bounding box center [267, 197] width 154 height 25
click at [288, 199] on p "CUIL 27261562788" at bounding box center [282, 197] width 62 height 9
drag, startPoint x: 288, startPoint y: 199, endPoint x: 351, endPoint y: 199, distance: 62.5
click at [288, 199] on p "CUIL 27261562788" at bounding box center [282, 197] width 62 height 9
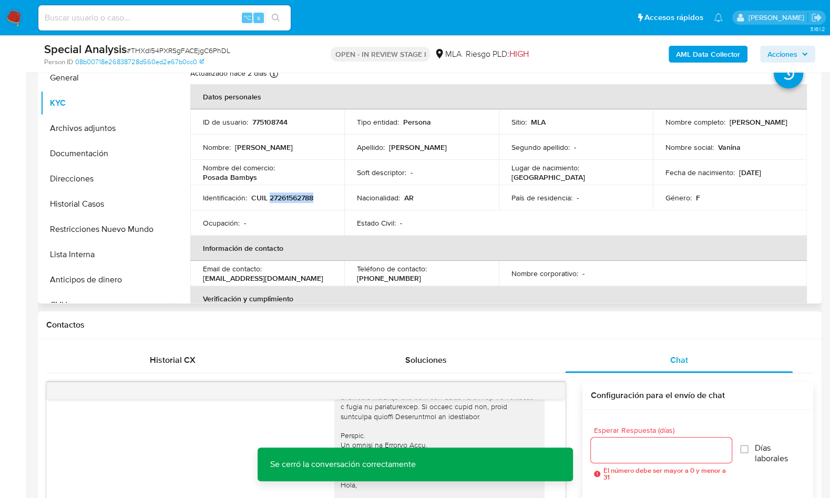
copy p "27261562788"
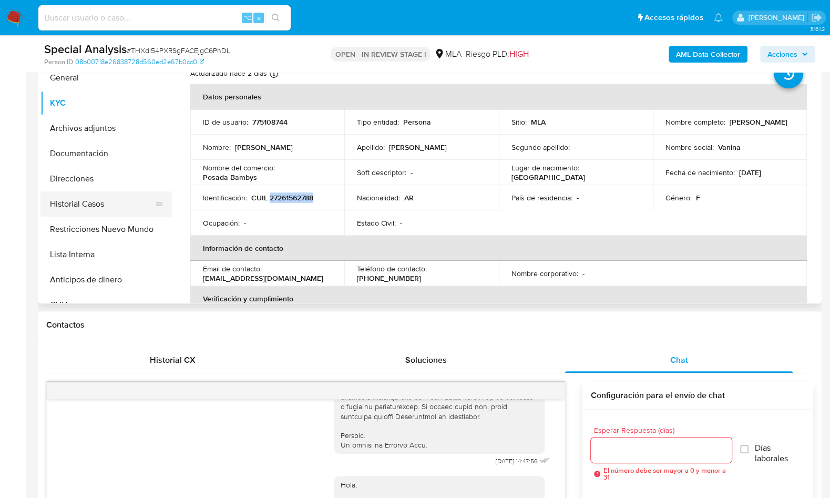
click at [113, 201] on button "Historial Casos" at bounding box center [101, 203] width 123 height 25
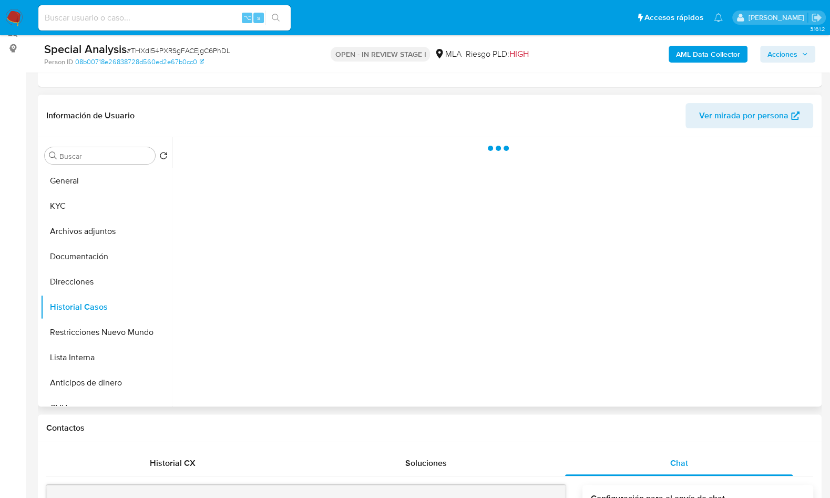
scroll to position [135, 0]
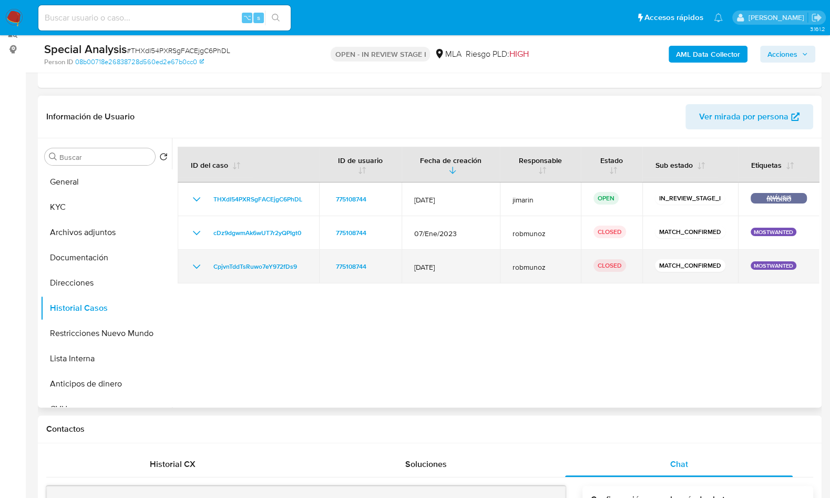
click at [200, 265] on icon "Mostrar/Ocultar" at bounding box center [196, 266] width 13 height 13
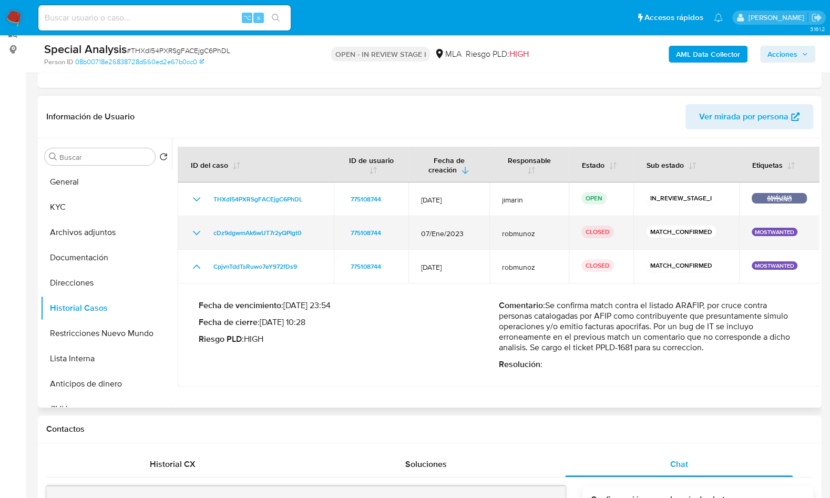
click at [197, 233] on icon "Mostrar/Ocultar" at bounding box center [196, 233] width 7 height 4
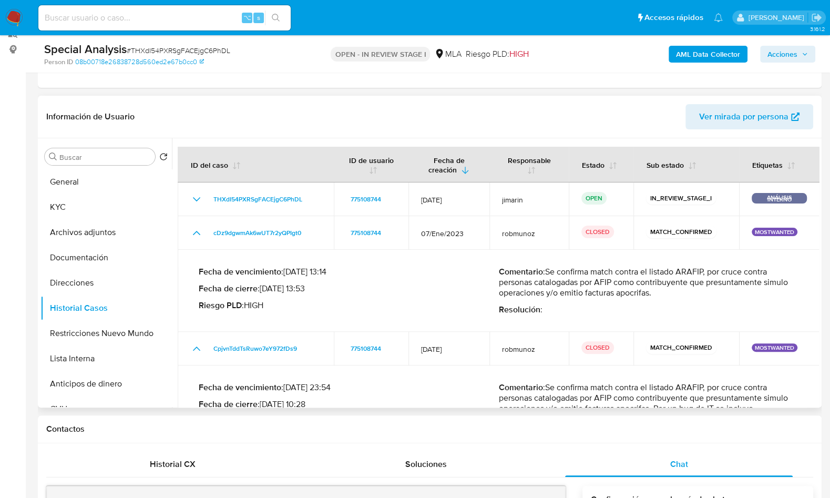
click at [721, 296] on p "Comentario : Se confirma match contra el listado ARAFIP, por cruce contra perso…" at bounding box center [649, 282] width 300 height 32
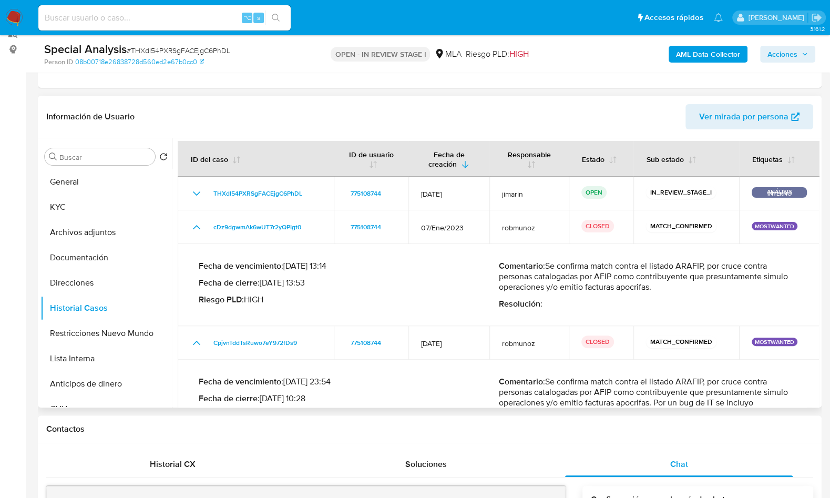
scroll to position [19, 0]
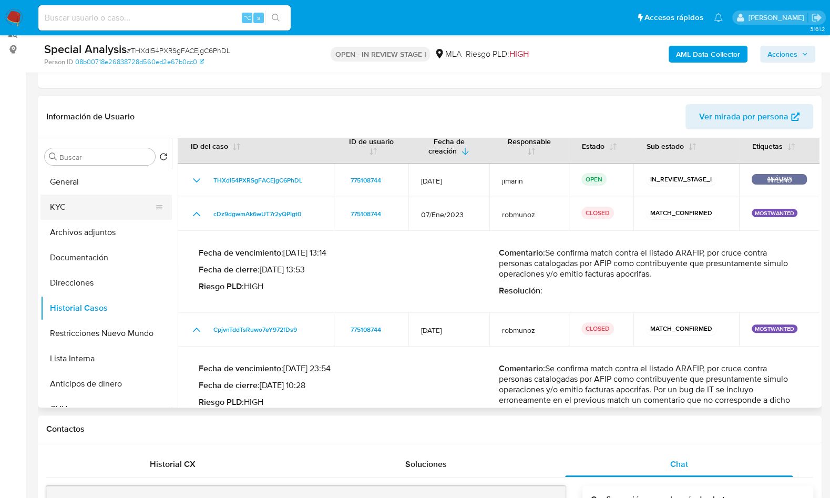
click at [53, 209] on button "KYC" at bounding box center [101, 206] width 123 height 25
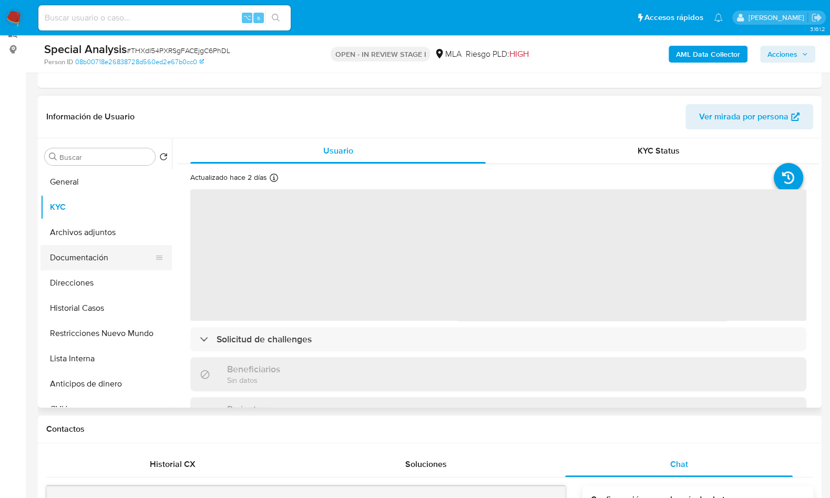
click at [110, 248] on button "Documentación" at bounding box center [101, 257] width 123 height 25
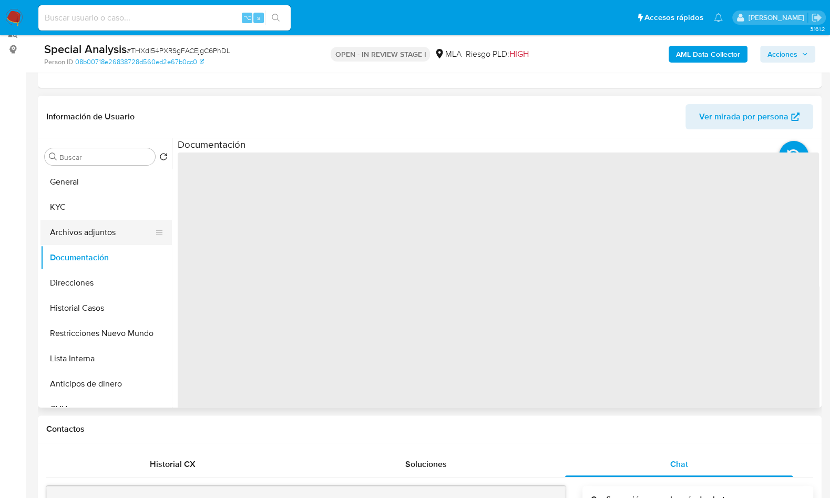
click at [106, 233] on button "Archivos adjuntos" at bounding box center [101, 232] width 123 height 25
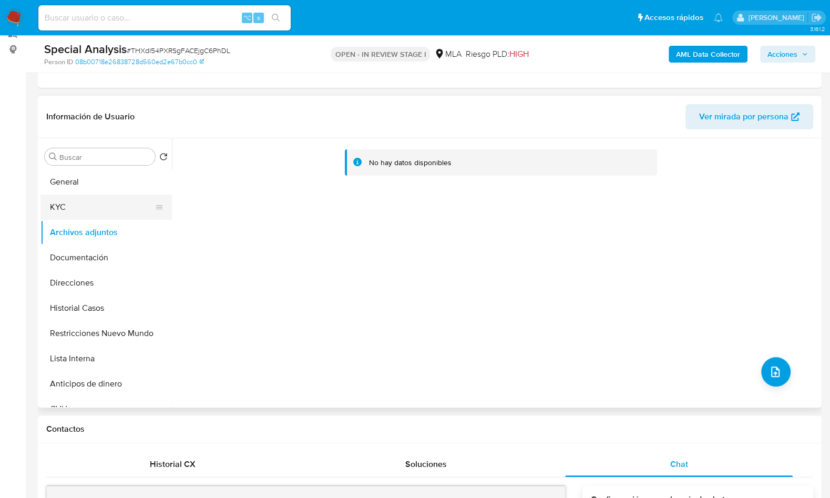
click at [99, 207] on button "KYC" at bounding box center [101, 206] width 123 height 25
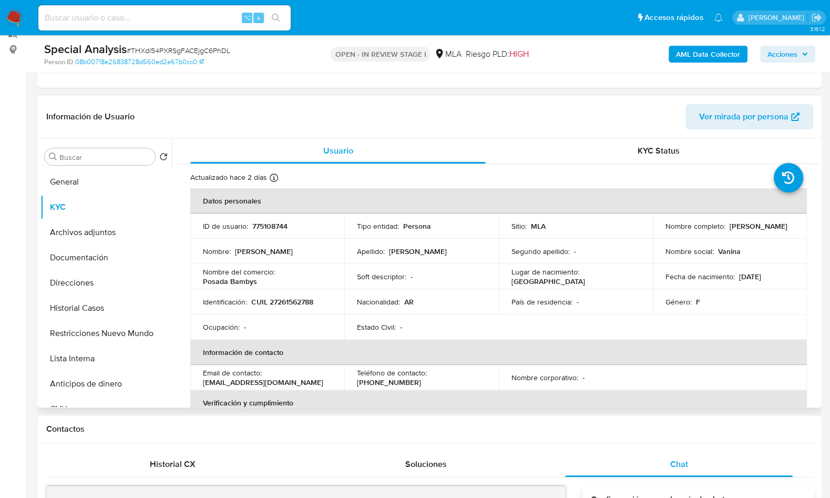
drag, startPoint x: 660, startPoint y: 230, endPoint x: 747, endPoint y: 198, distance: 93.3
click at [746, 229] on td "Nombre completo : Vanina Lorena Gonzalez" at bounding box center [730, 225] width 154 height 25
copy p "Vanina Lorena Gonzalez"
click at [292, 299] on p "CUIL 27261562788" at bounding box center [282, 301] width 62 height 9
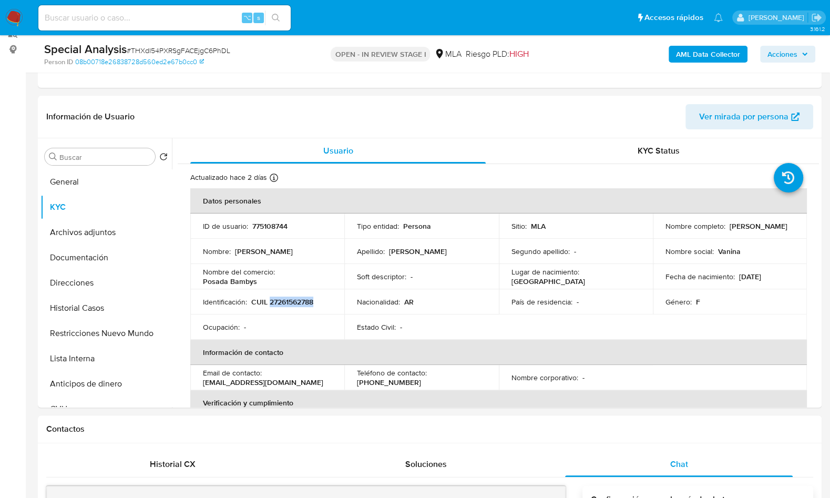
copy p "27261562788"
click at [102, 264] on button "Documentación" at bounding box center [101, 257] width 123 height 25
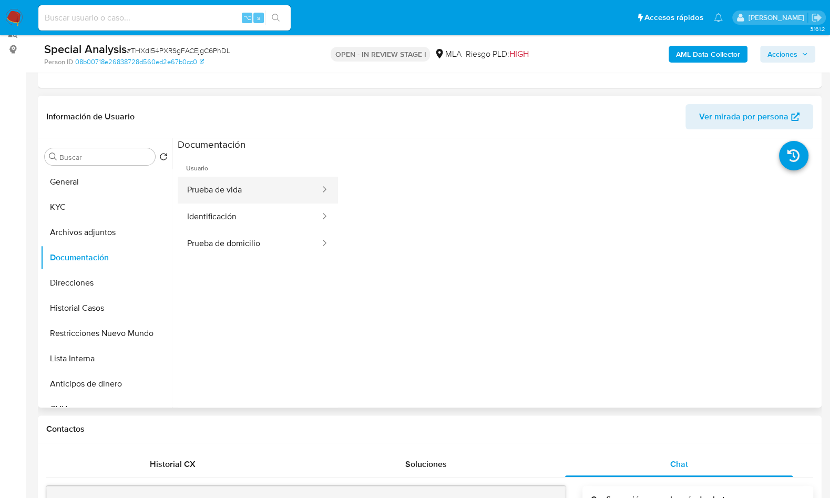
click at [232, 200] on button "Prueba de vida" at bounding box center [249, 190] width 143 height 27
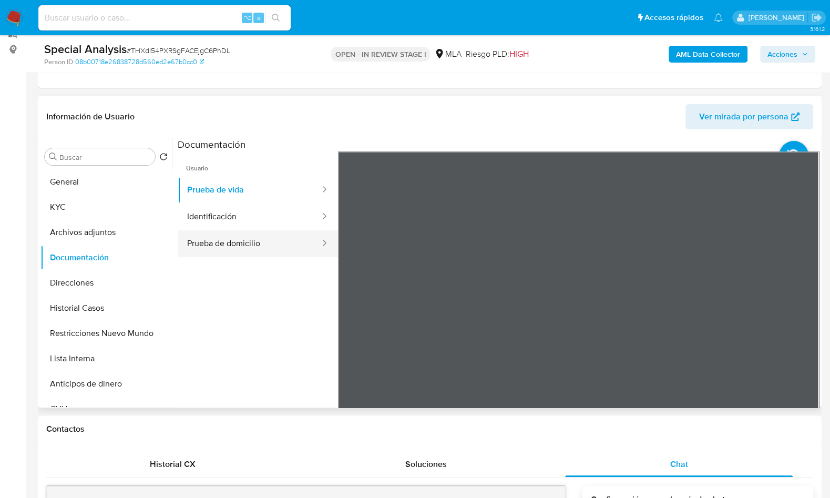
click at [223, 249] on button "Prueba de domicilio" at bounding box center [249, 243] width 143 height 27
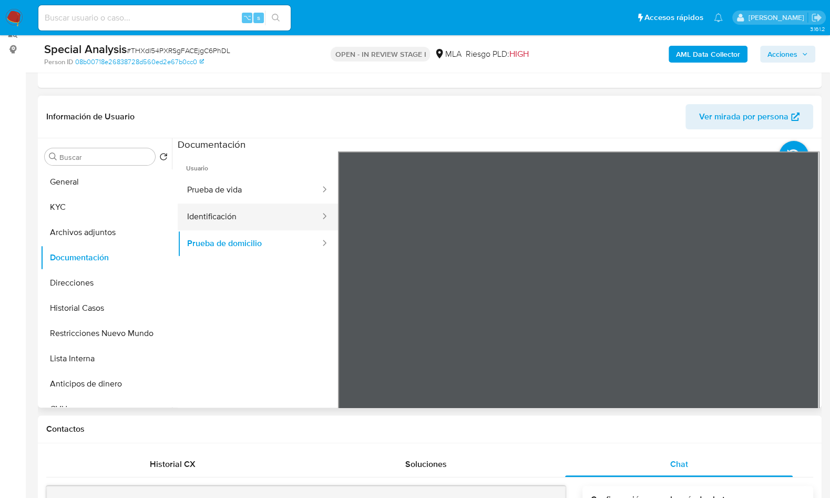
click at [227, 219] on button "Identificación" at bounding box center [249, 216] width 143 height 27
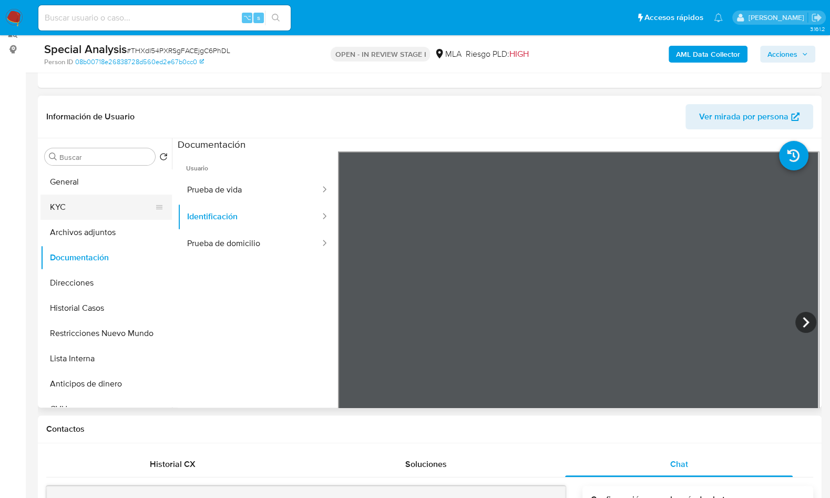
copy p "27261562788"
click at [69, 220] on button "Archivos adjuntos" at bounding box center [101, 232] width 123 height 25
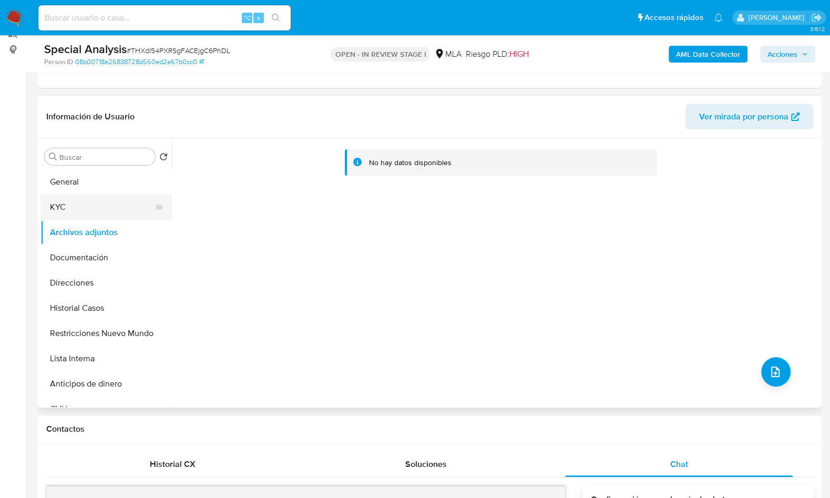
click at [74, 209] on button "KYC" at bounding box center [101, 206] width 123 height 25
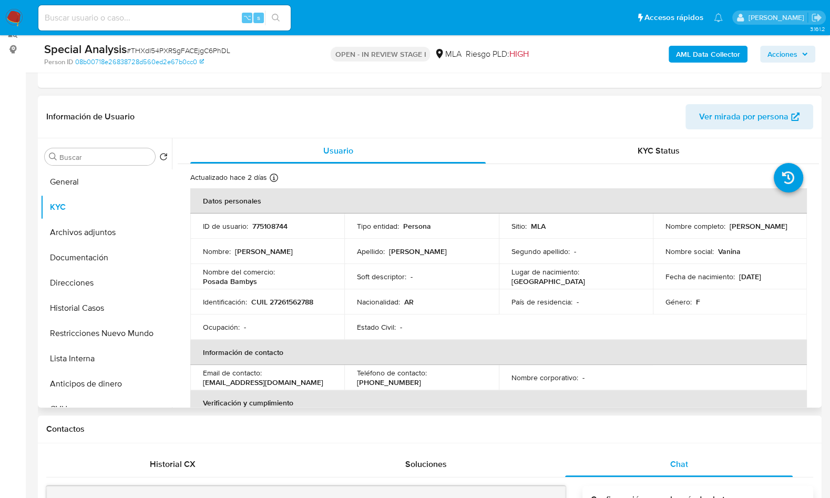
click at [285, 303] on p "CUIL 27261562788" at bounding box center [282, 301] width 62 height 9
copy p "27261562788"
click at [285, 300] on p "CUIL 27261562788" at bounding box center [282, 301] width 62 height 9
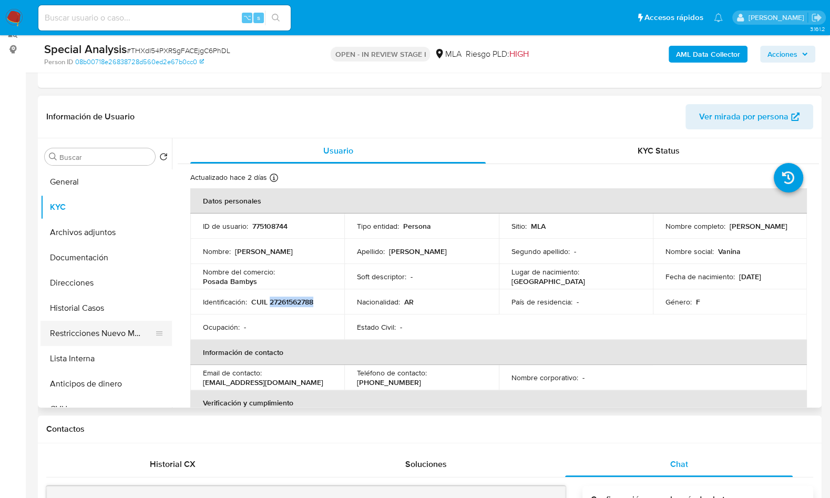
click at [99, 344] on button "Restricciones Nuevo Mundo" at bounding box center [101, 333] width 123 height 25
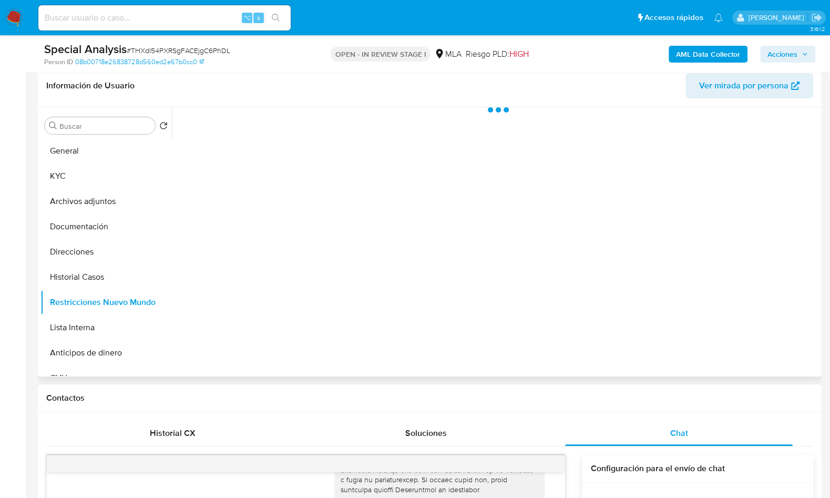
scroll to position [139, 0]
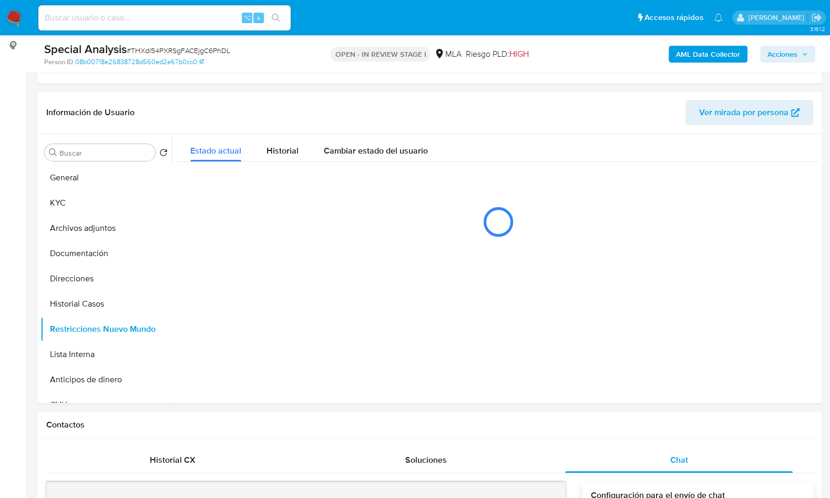
click at [712, 61] on b "AML Data Collector" at bounding box center [708, 54] width 64 height 17
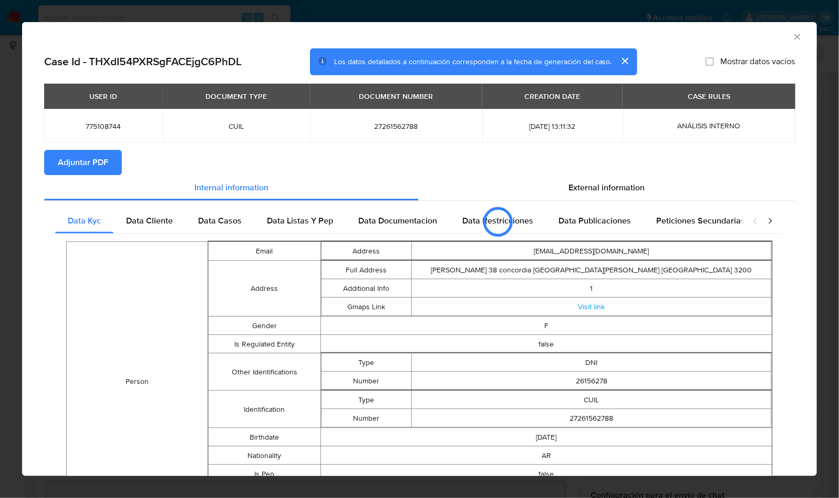
click at [92, 164] on span "Adjuntar PDF" at bounding box center [83, 162] width 50 height 23
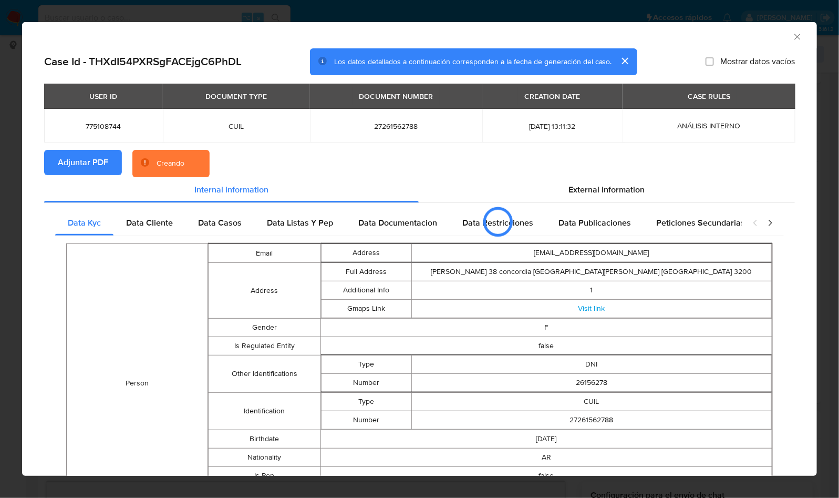
click at [635, 162] on section "Adjuntar PDF Creando" at bounding box center [419, 163] width 751 height 27
click at [792, 38] on icon "Cerrar ventana" at bounding box center [797, 37] width 11 height 11
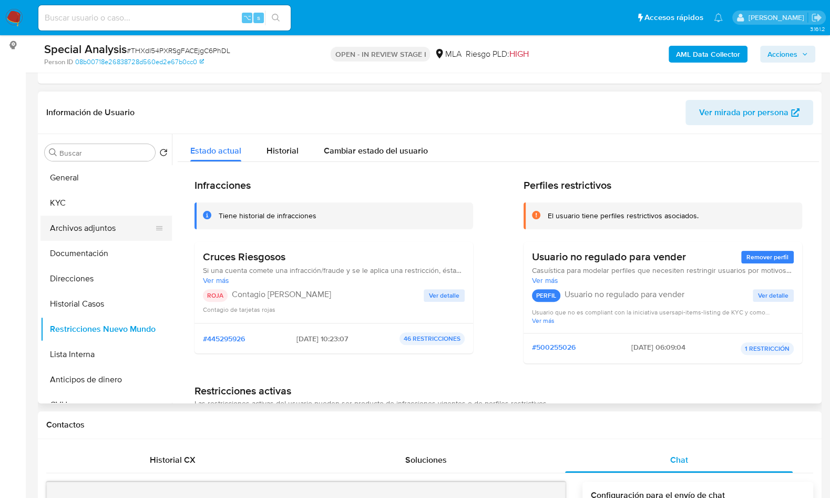
click at [97, 224] on button "Archivos adjuntos" at bounding box center [101, 227] width 123 height 25
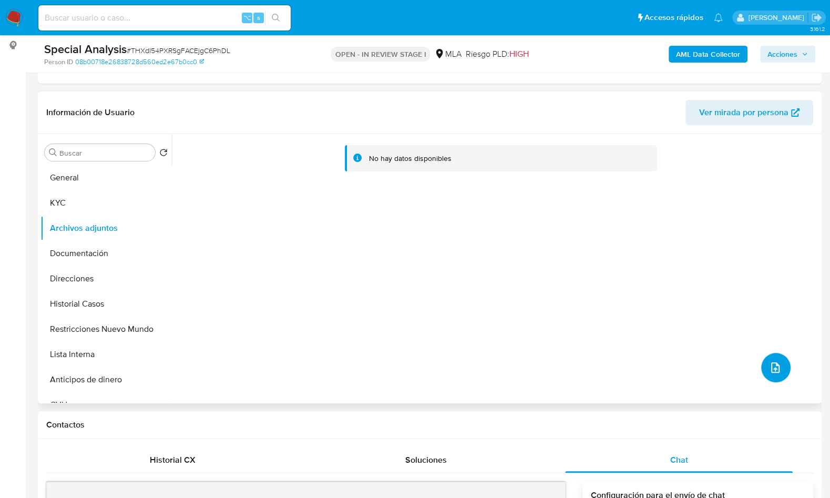
click at [771, 368] on icon "upload-file" at bounding box center [775, 367] width 8 height 11
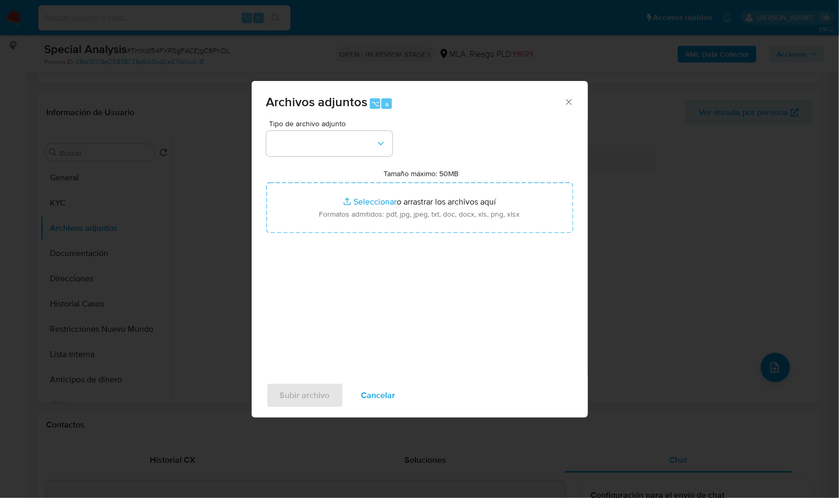
click at [205, 106] on div "Archivos adjuntos ⌥ a Tipo de archivo adjunto Tamaño máximo: 50MB Seleccionar a…" at bounding box center [419, 249] width 839 height 498
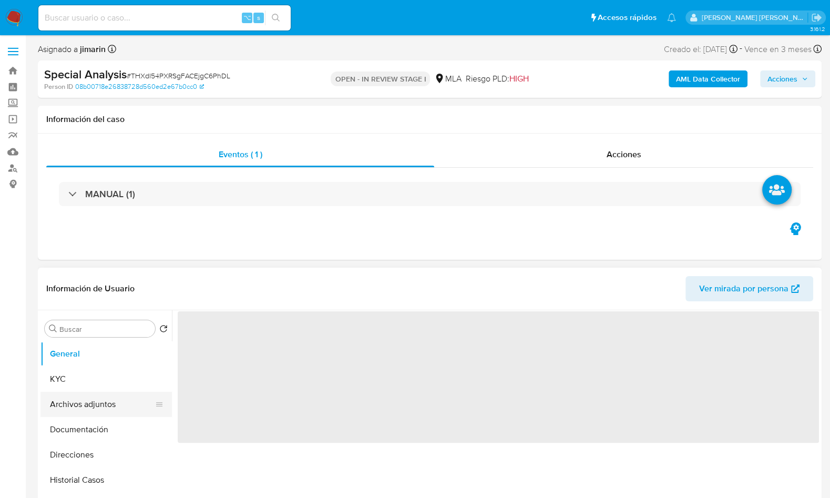
click at [101, 408] on button "Archivos adjuntos" at bounding box center [101, 404] width 123 height 25
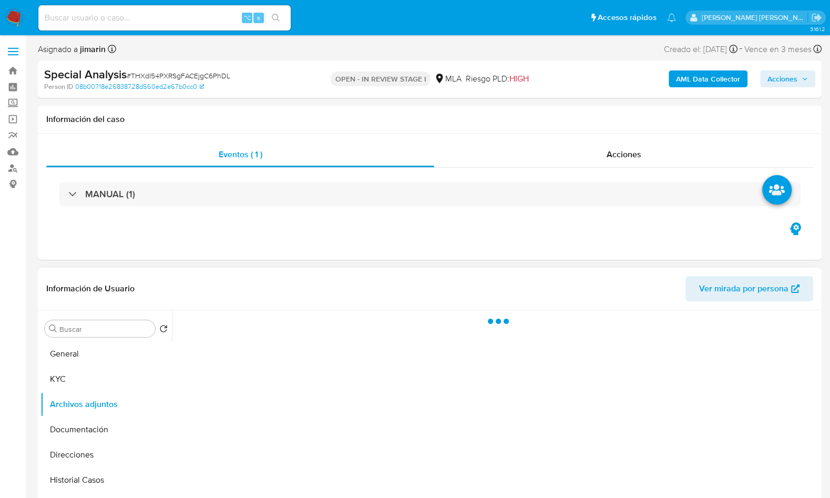
select select "10"
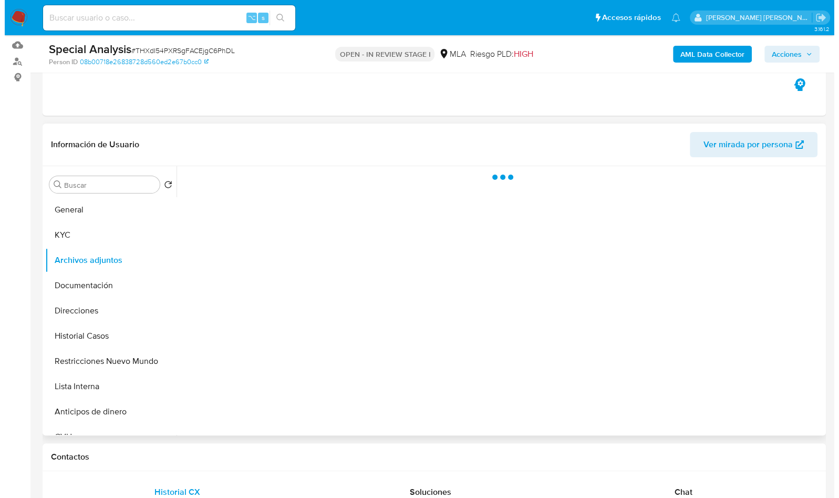
scroll to position [90, 0]
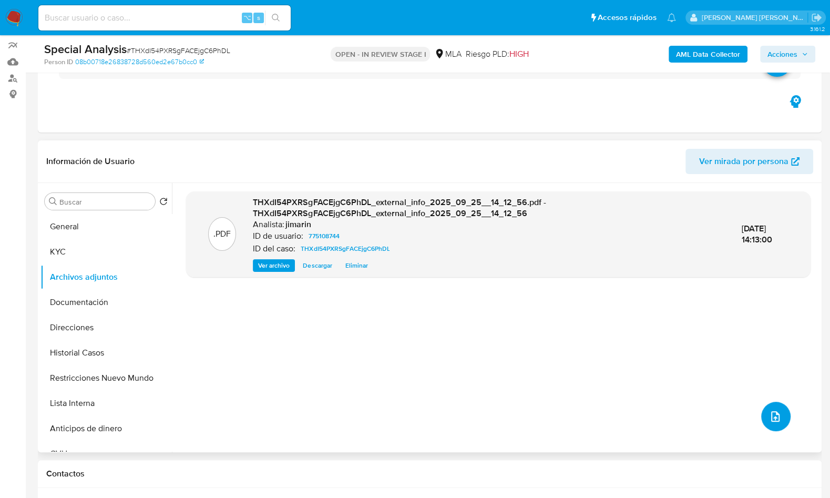
click at [775, 422] on button "upload-file" at bounding box center [775, 415] width 29 height 29
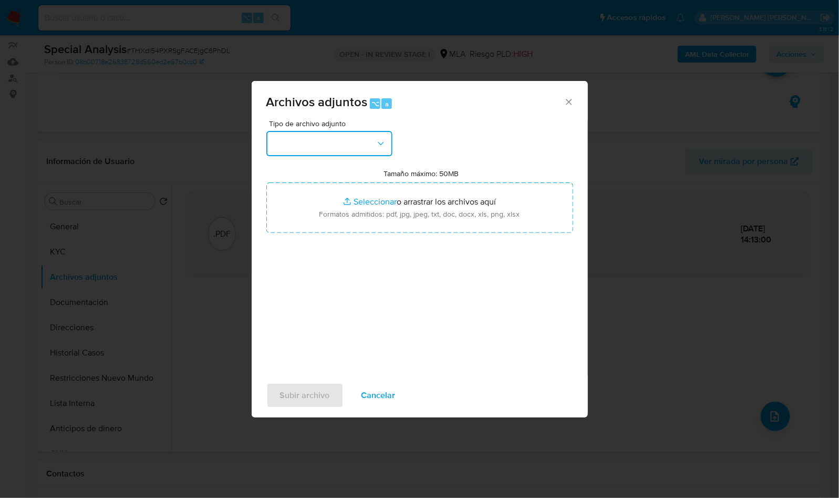
click at [304, 141] on button "button" at bounding box center [329, 143] width 126 height 25
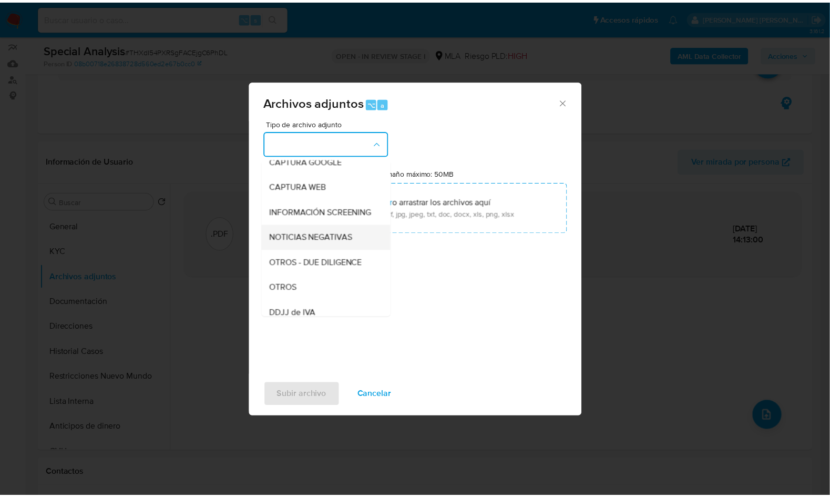
scroll to position [94, 0]
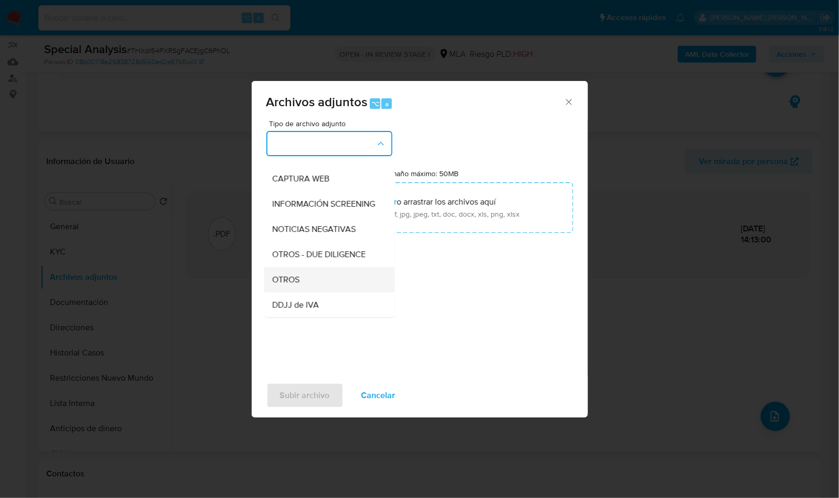
click at [293, 285] on span "OTROS" at bounding box center [286, 279] width 27 height 11
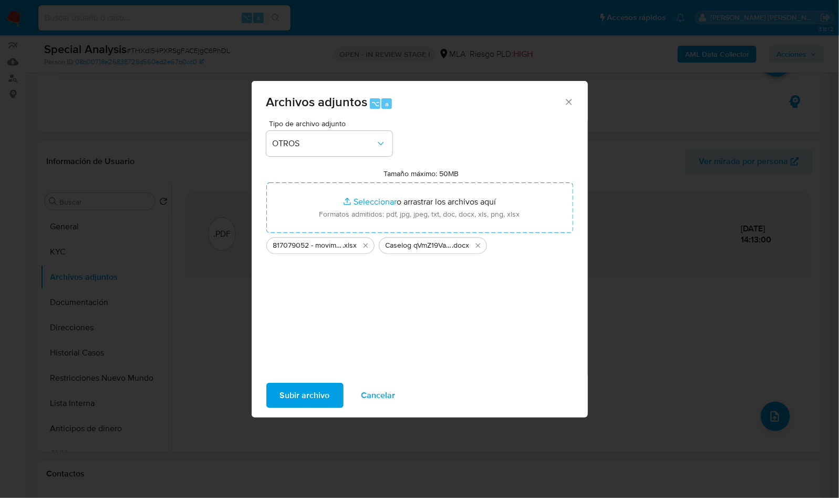
click at [306, 397] on span "Subir archivo" at bounding box center [305, 395] width 50 height 23
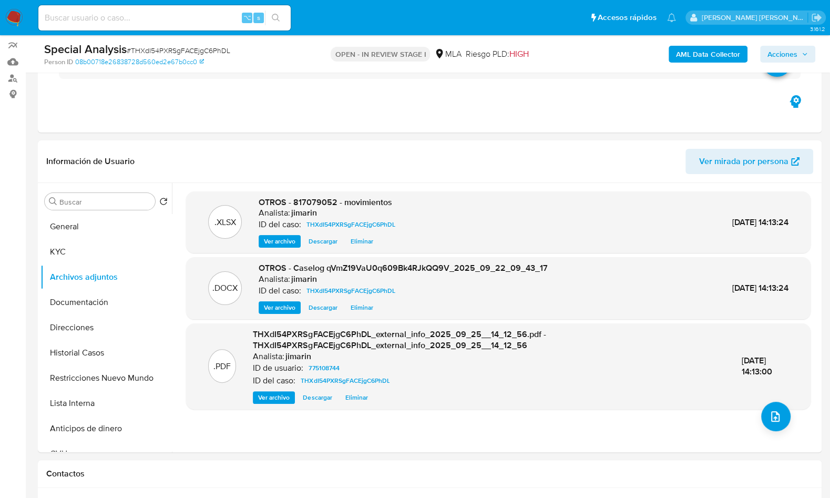
click at [791, 50] on span "Acciones" at bounding box center [782, 54] width 30 height 17
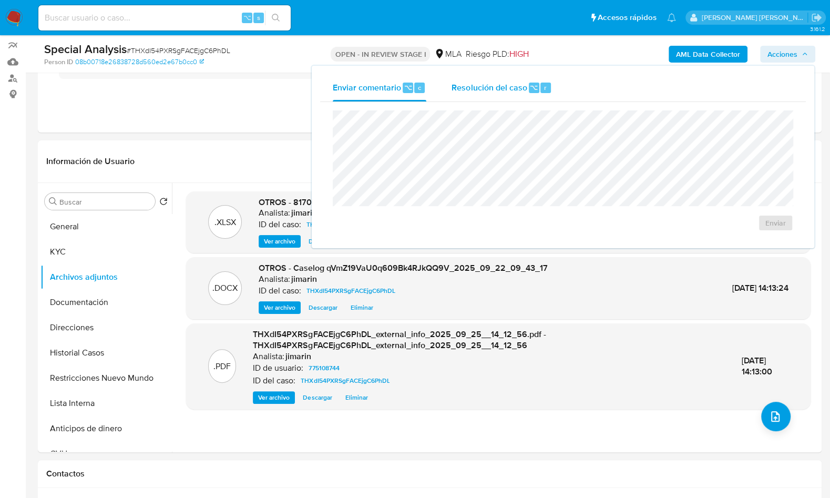
click at [530, 84] on span "⌥" at bounding box center [534, 88] width 8 height 10
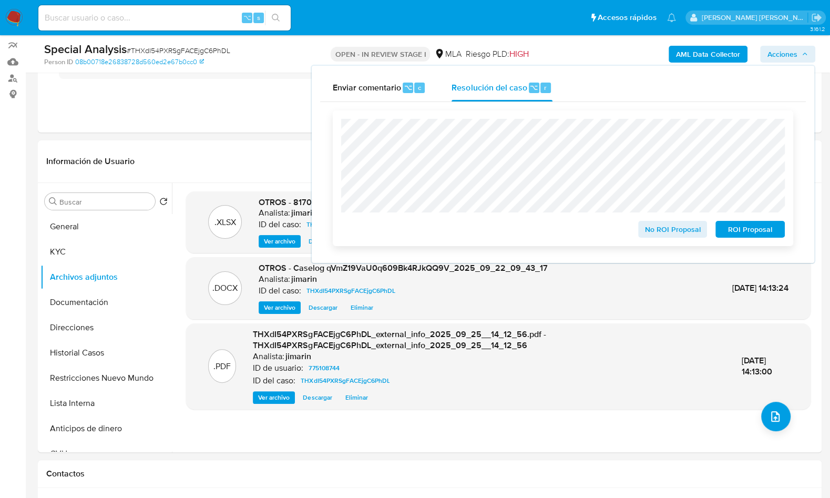
click at [740, 235] on span "ROI Proposal" at bounding box center [750, 229] width 55 height 15
